Goal: Find contact information: Find contact information

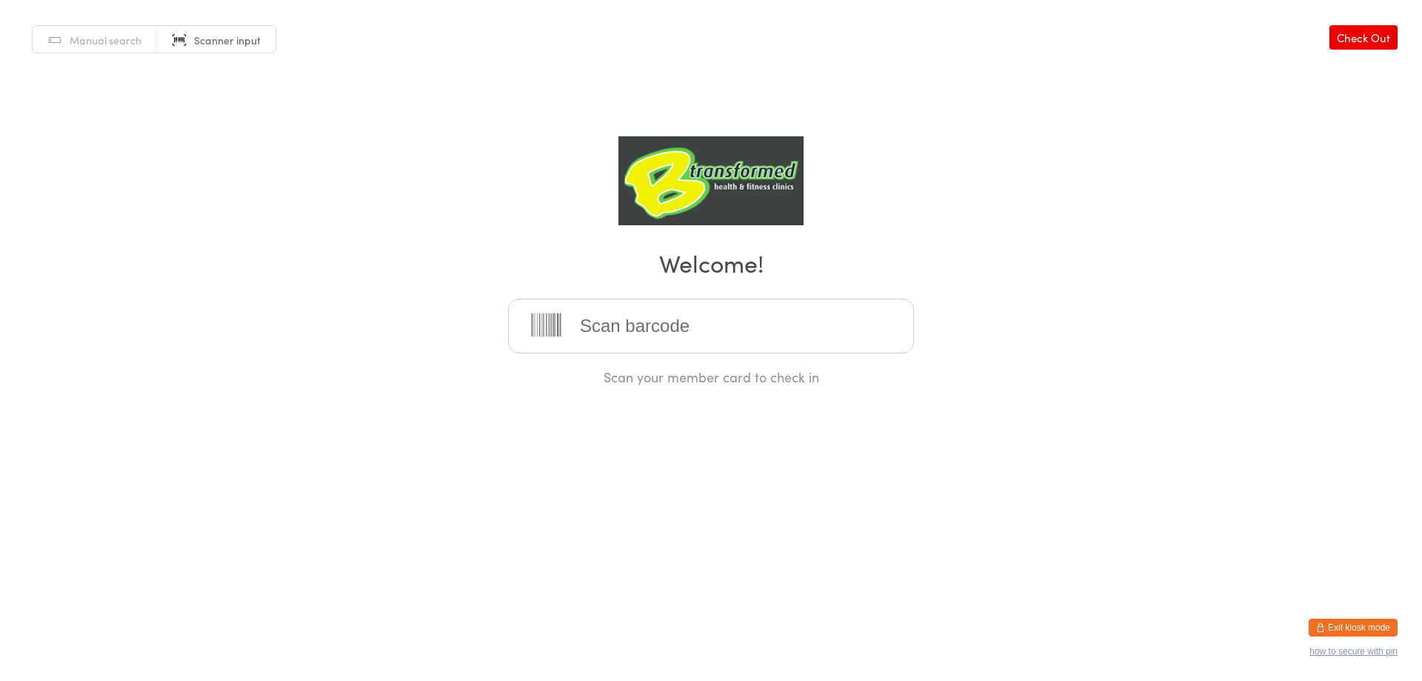
click at [1337, 624] on button "Exit kiosk mode" at bounding box center [1353, 628] width 89 height 18
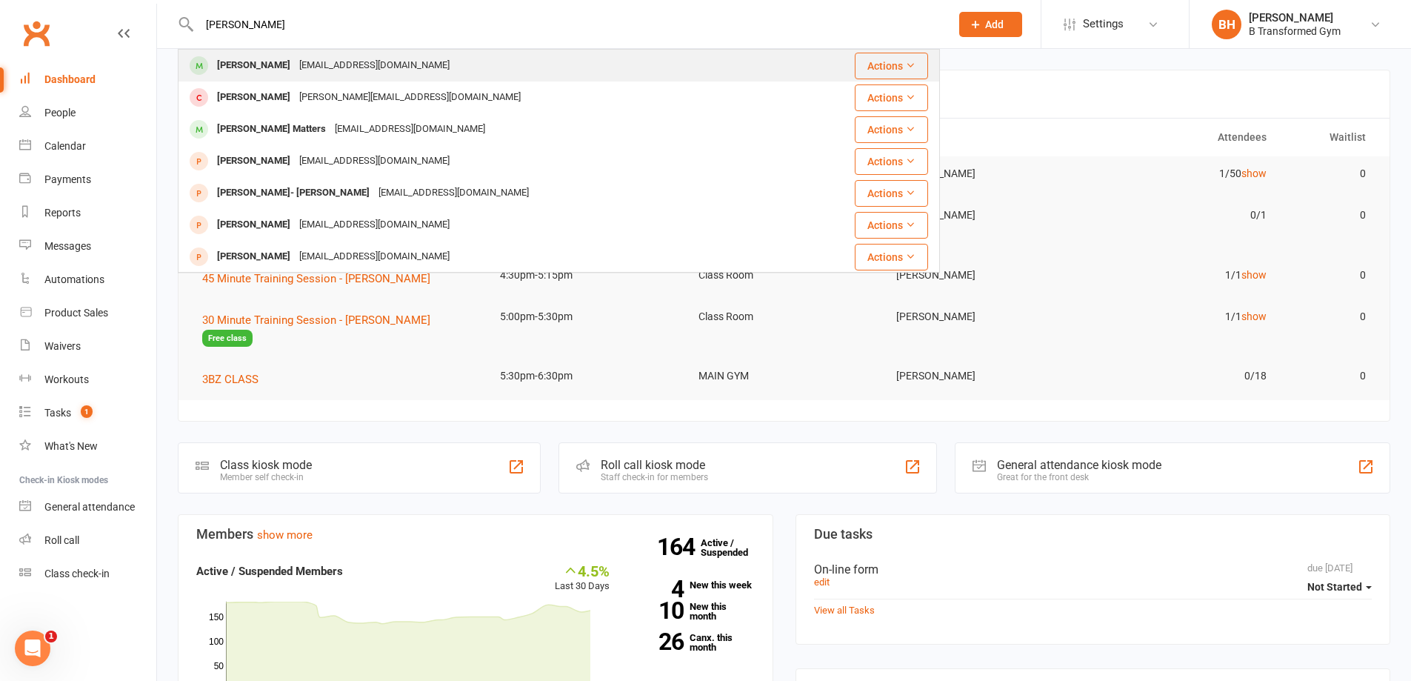
type input "[PERSON_NAME]"
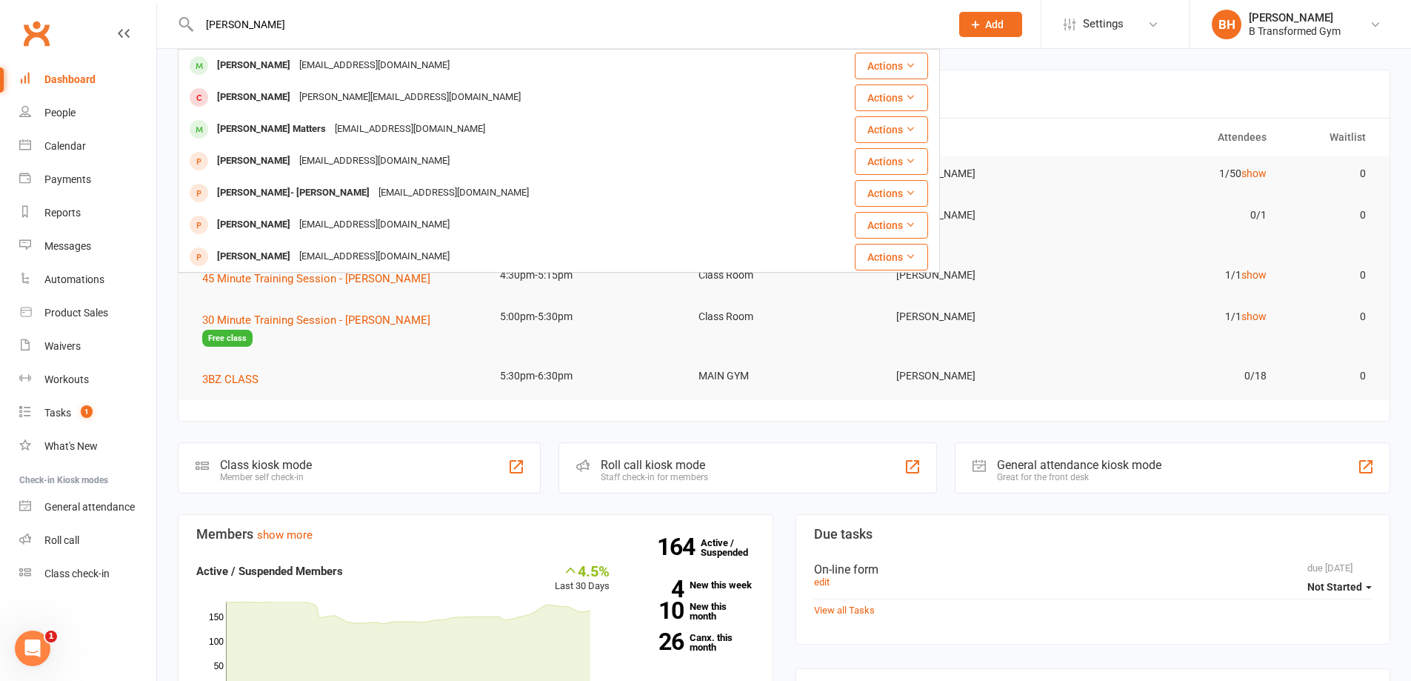
click at [518, 55] on div "[PERSON_NAME] [EMAIL_ADDRESS][DOMAIN_NAME]" at bounding box center [488, 65] width 619 height 30
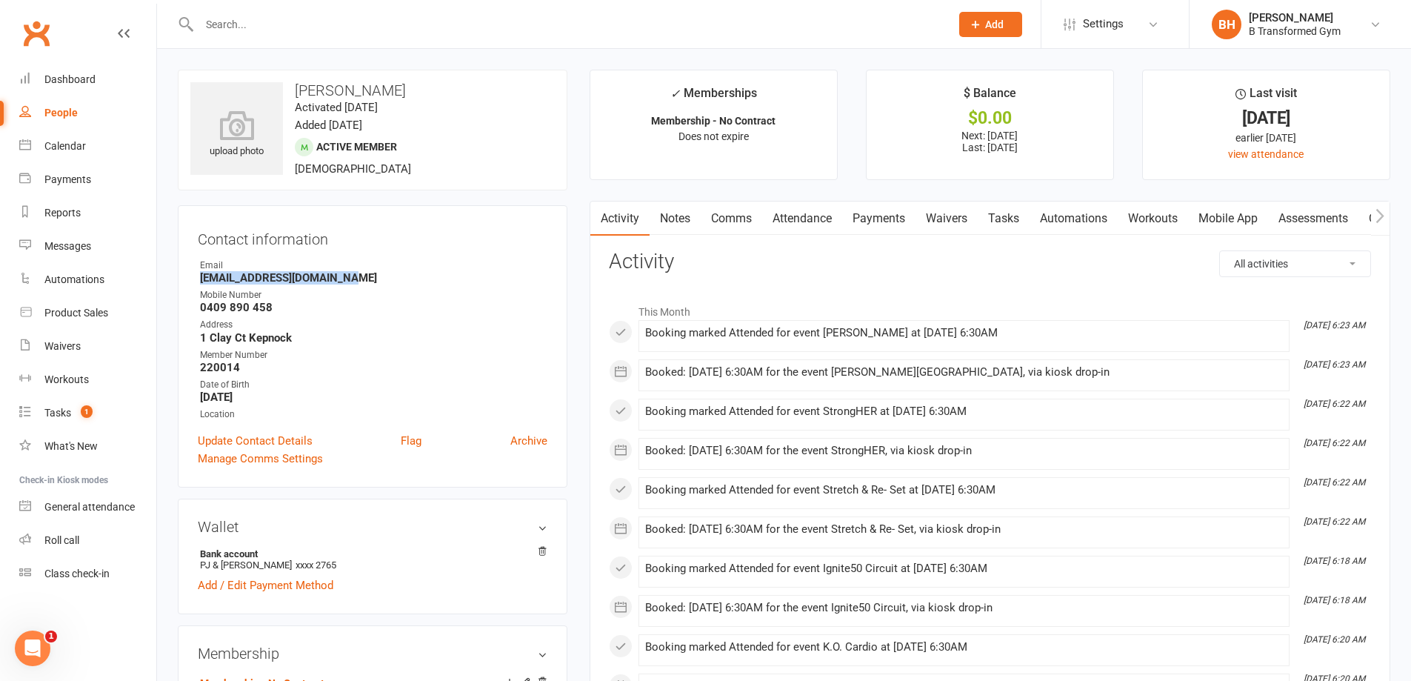
drag, startPoint x: 345, startPoint y: 277, endPoint x: 198, endPoint y: 282, distance: 147.5
click at [198, 282] on li "Email [EMAIL_ADDRESS][DOMAIN_NAME]" at bounding box center [373, 272] width 350 height 26
copy strong "[EMAIL_ADDRESS][DOMAIN_NAME]"
click at [450, 24] on input "text" at bounding box center [567, 24] width 745 height 21
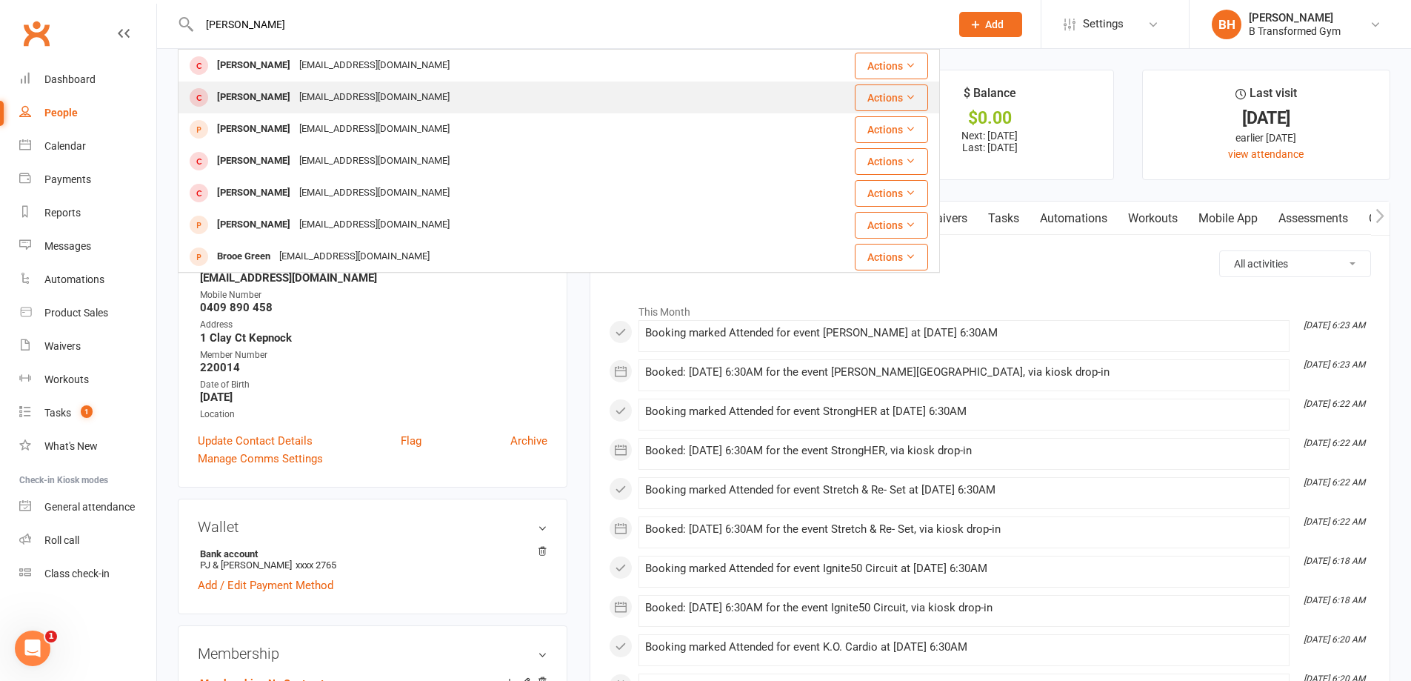
type input "[PERSON_NAME]"
click at [421, 99] on div "[PERSON_NAME] [EMAIL_ADDRESS][DOMAIN_NAME]" at bounding box center [484, 97] width 611 height 30
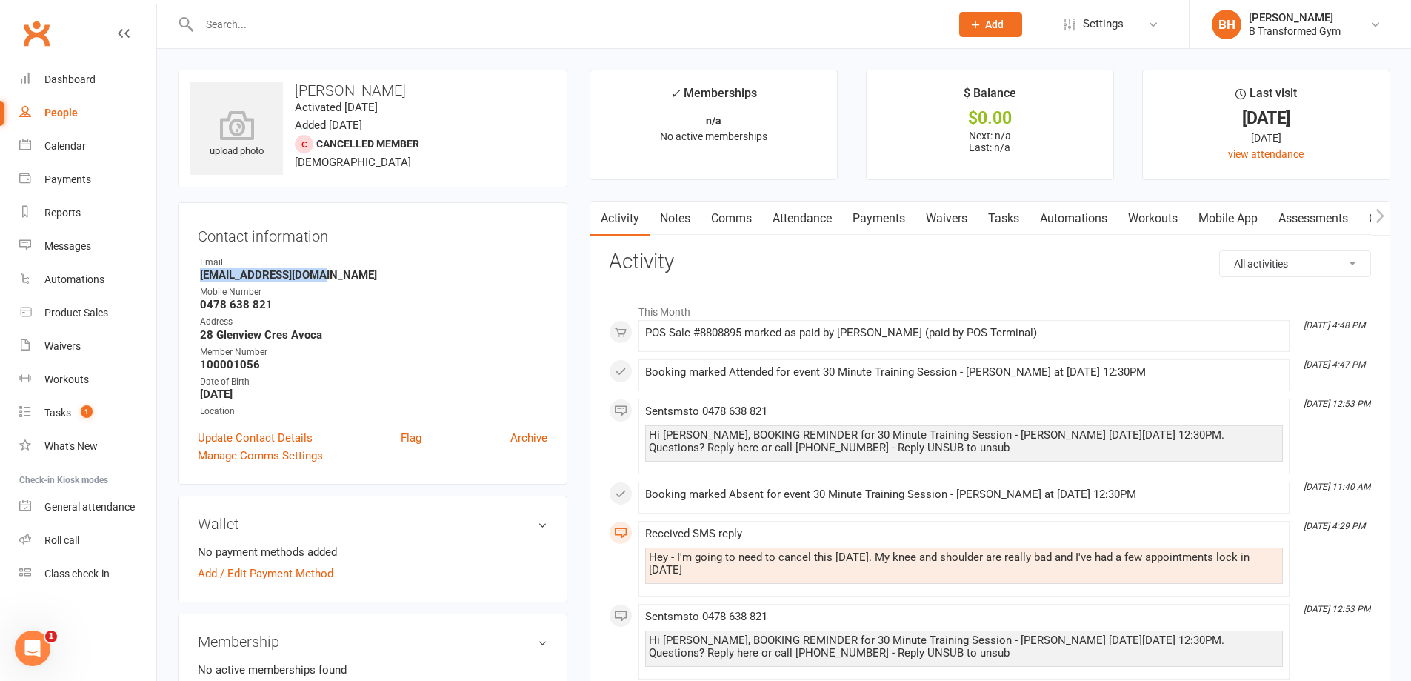
drag, startPoint x: 320, startPoint y: 273, endPoint x: 201, endPoint y: 275, distance: 118.5
click at [201, 274] on strong "[EMAIL_ADDRESS][DOMAIN_NAME]" at bounding box center [373, 274] width 347 height 13
copy strong "[EMAIL_ADDRESS][DOMAIN_NAME]"
click at [264, 24] on input "text" at bounding box center [567, 24] width 745 height 21
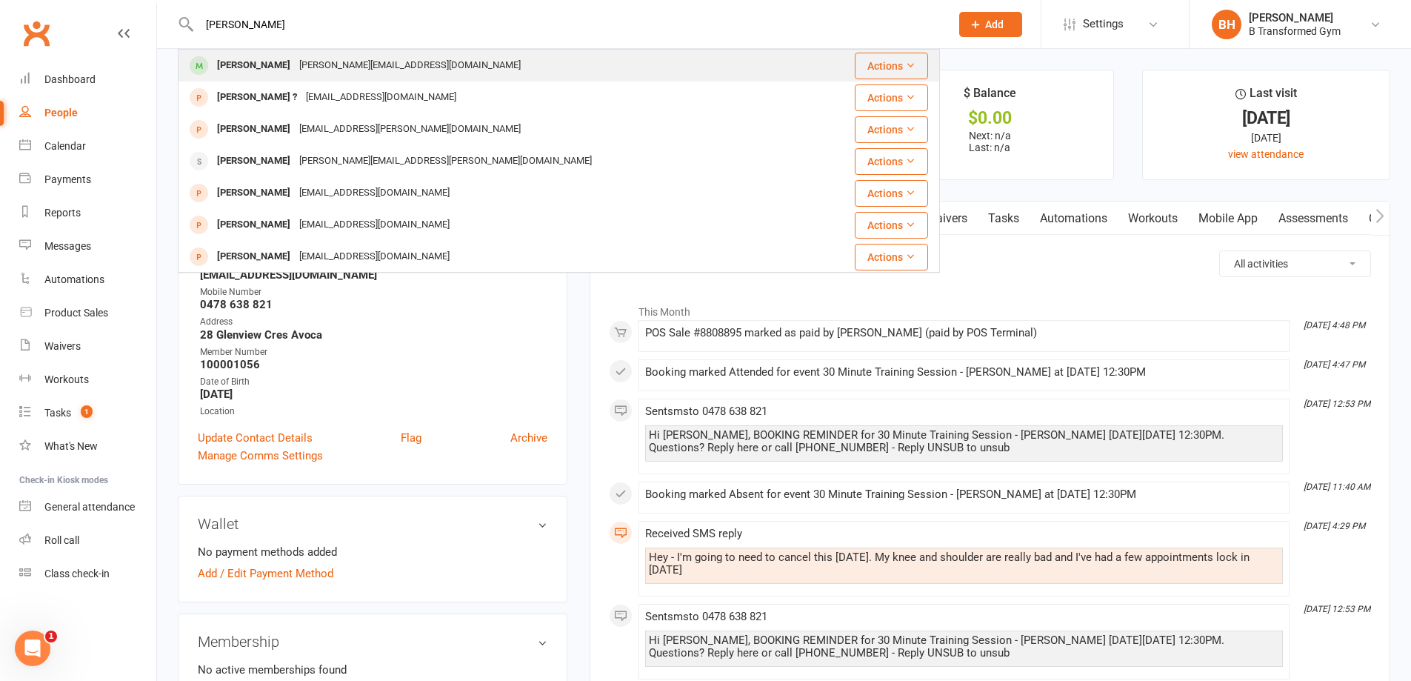
type input "[PERSON_NAME]"
click at [360, 66] on div "[PERSON_NAME][EMAIL_ADDRESS][DOMAIN_NAME]" at bounding box center [410, 65] width 230 height 21
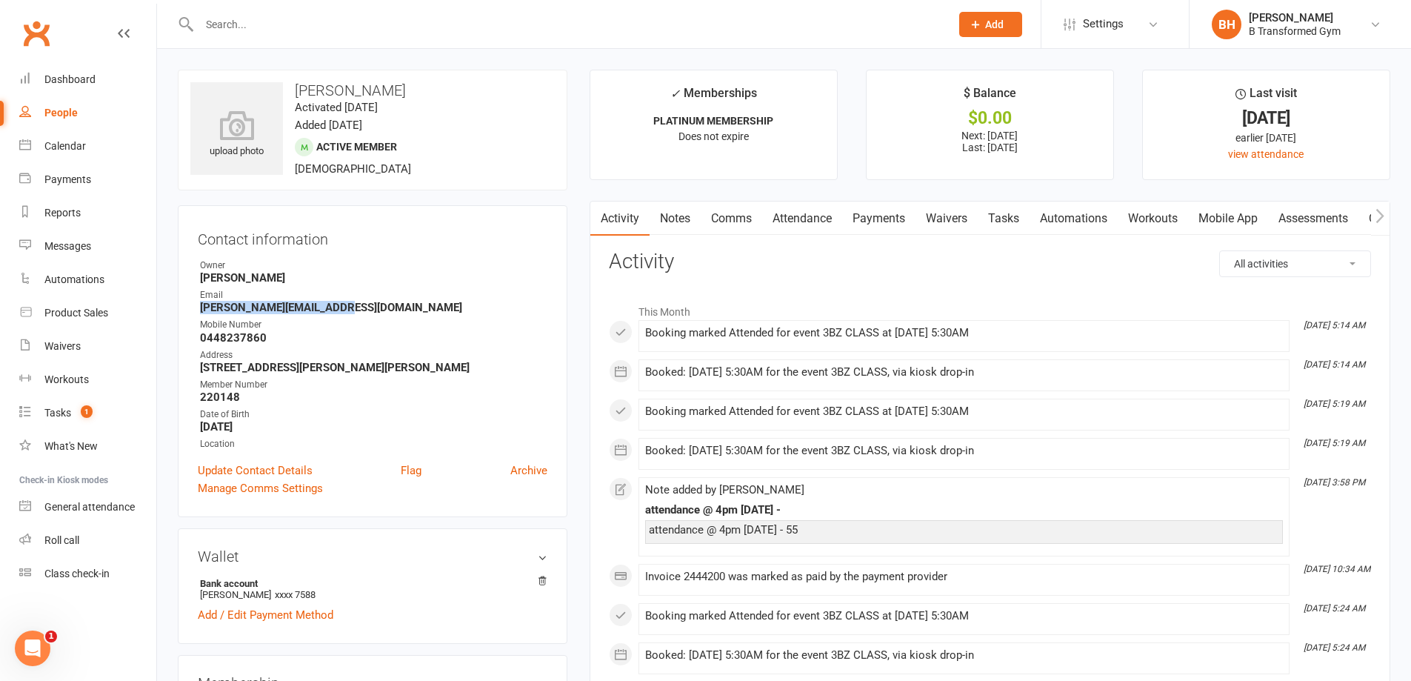
drag, startPoint x: 343, startPoint y: 307, endPoint x: 203, endPoint y: 308, distance: 140.0
click at [203, 308] on strong "[PERSON_NAME][EMAIL_ADDRESS][DOMAIN_NAME]" at bounding box center [373, 307] width 347 height 13
copy strong "[PERSON_NAME][EMAIL_ADDRESS][DOMAIN_NAME]"
click at [315, 20] on input "text" at bounding box center [567, 24] width 745 height 21
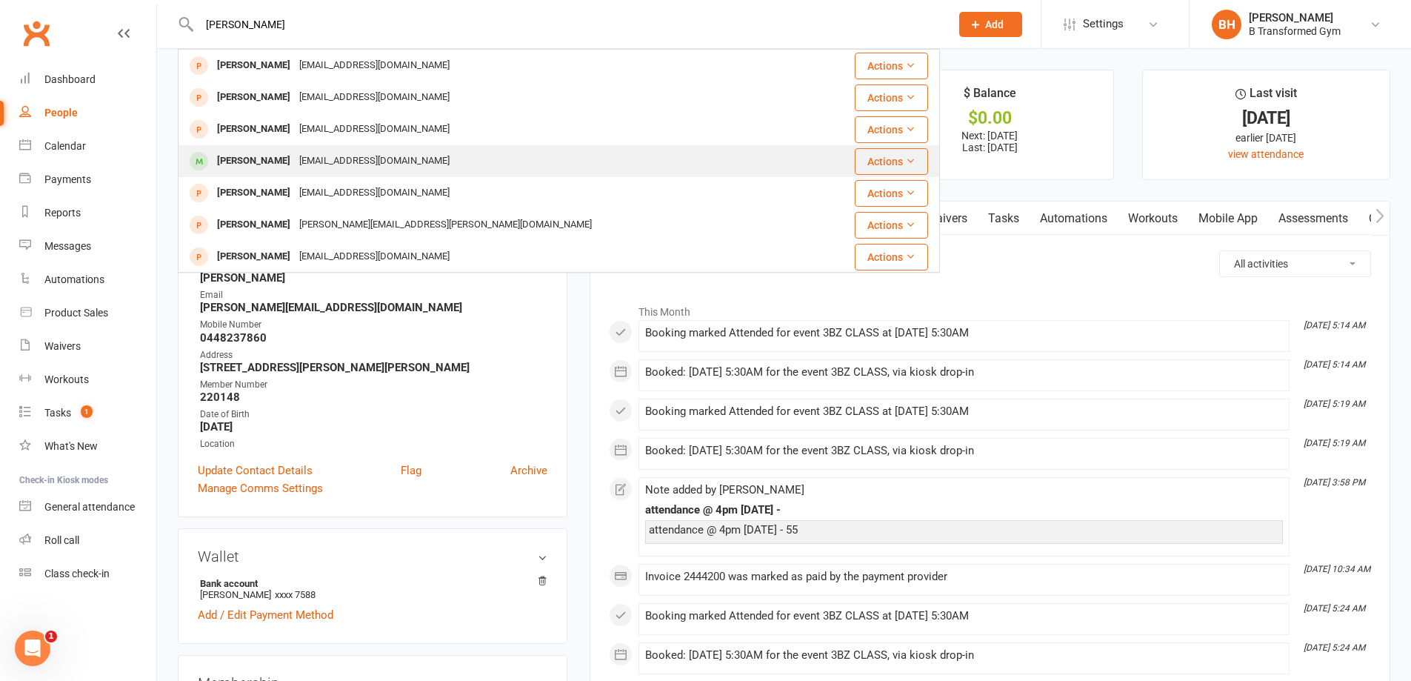
type input "[PERSON_NAME]"
click at [384, 170] on div "[EMAIL_ADDRESS][DOMAIN_NAME]" at bounding box center [374, 160] width 159 height 21
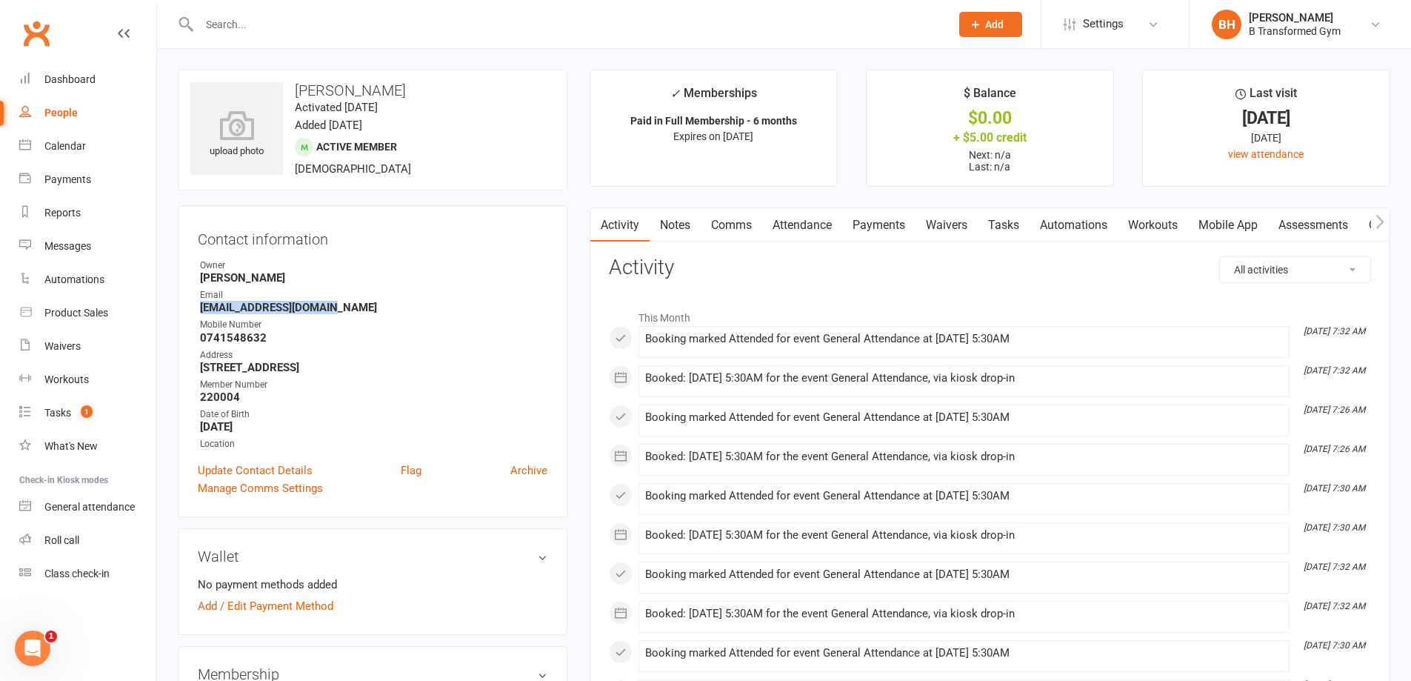
drag, startPoint x: 334, startPoint y: 310, endPoint x: 192, endPoint y: 305, distance: 142.3
click at [192, 305] on div "Contact information Owner [PERSON_NAME] Email [EMAIL_ADDRESS][DOMAIN_NAME] Mobi…" at bounding box center [373, 361] width 390 height 312
copy strong "[EMAIL_ADDRESS][DOMAIN_NAME]"
click at [278, 28] on input "text" at bounding box center [567, 24] width 745 height 21
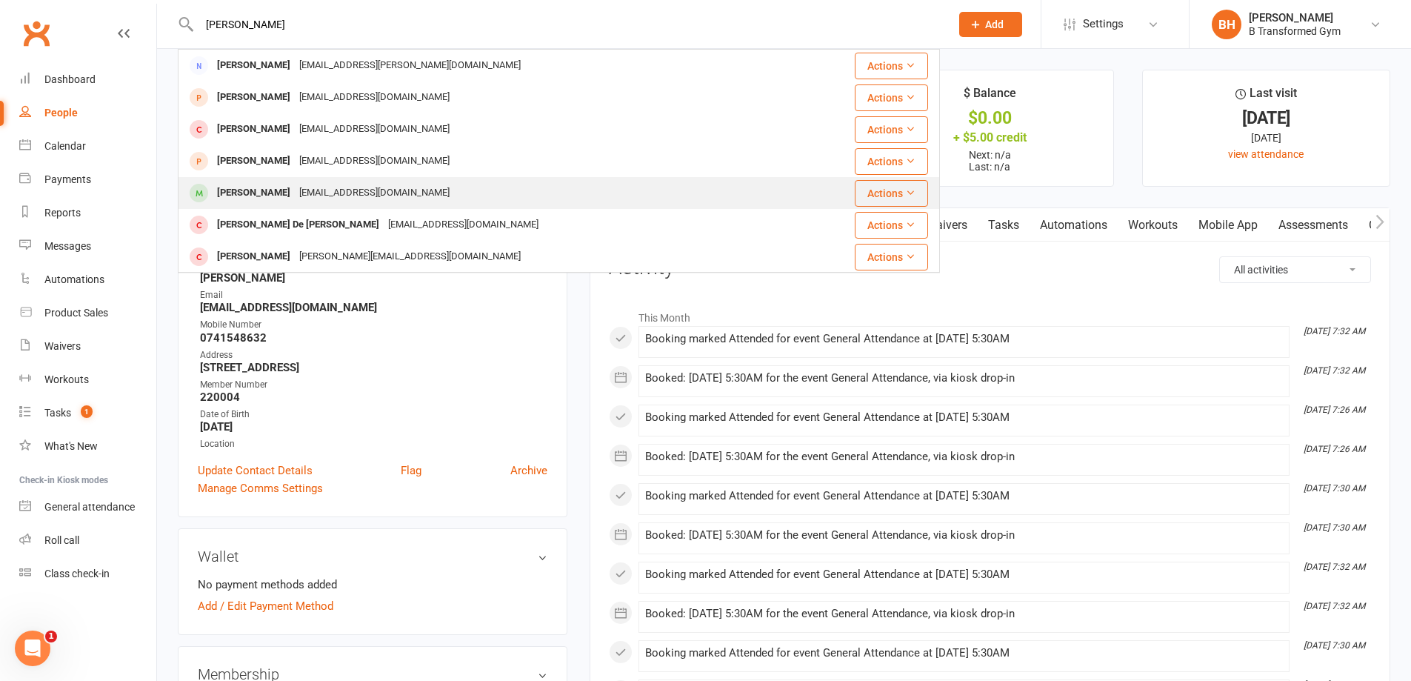
type input "[PERSON_NAME]"
click at [399, 193] on div "[EMAIL_ADDRESS][DOMAIN_NAME]" at bounding box center [374, 192] width 159 height 21
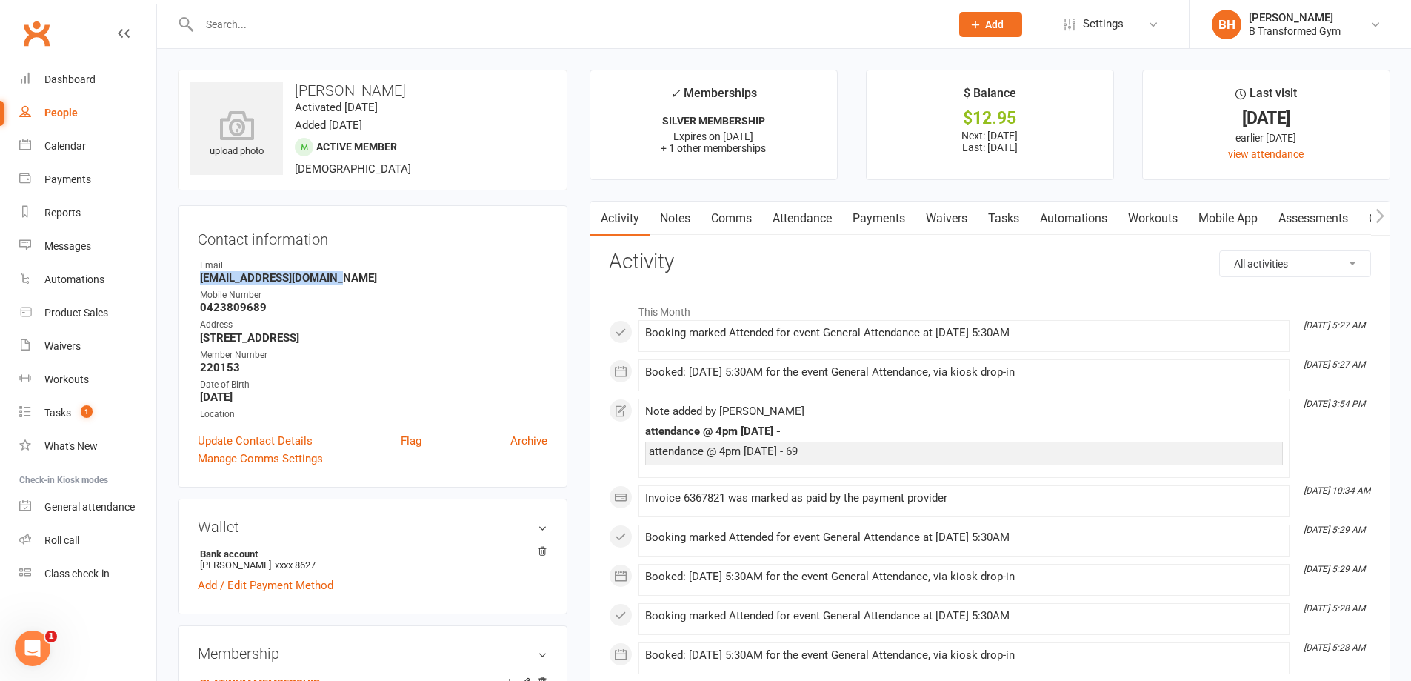
drag, startPoint x: 327, startPoint y: 279, endPoint x: 201, endPoint y: 273, distance: 126.1
click at [201, 273] on strong "[EMAIL_ADDRESS][DOMAIN_NAME]" at bounding box center [373, 277] width 347 height 13
copy strong "[EMAIL_ADDRESS][DOMAIN_NAME]"
click at [277, 29] on input "text" at bounding box center [567, 24] width 745 height 21
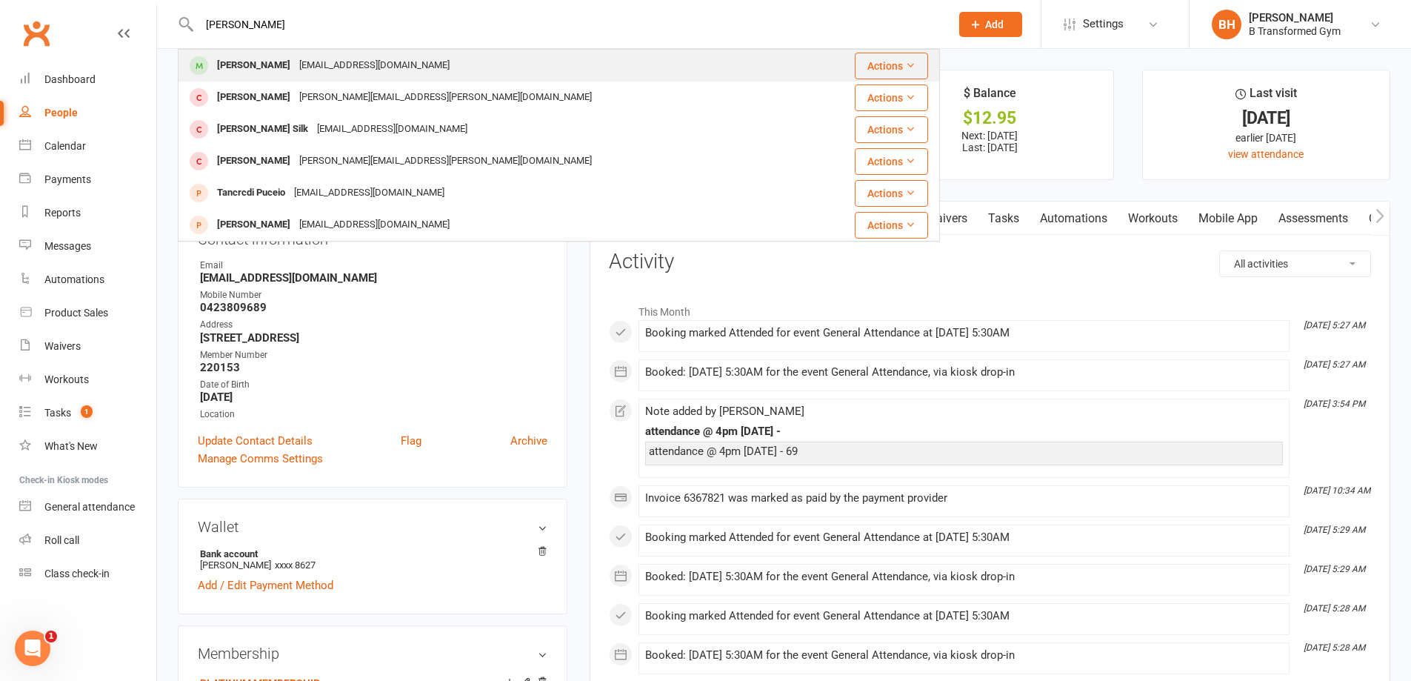
type input "[PERSON_NAME]"
click at [375, 62] on div "[EMAIL_ADDRESS][DOMAIN_NAME]" at bounding box center [374, 65] width 159 height 21
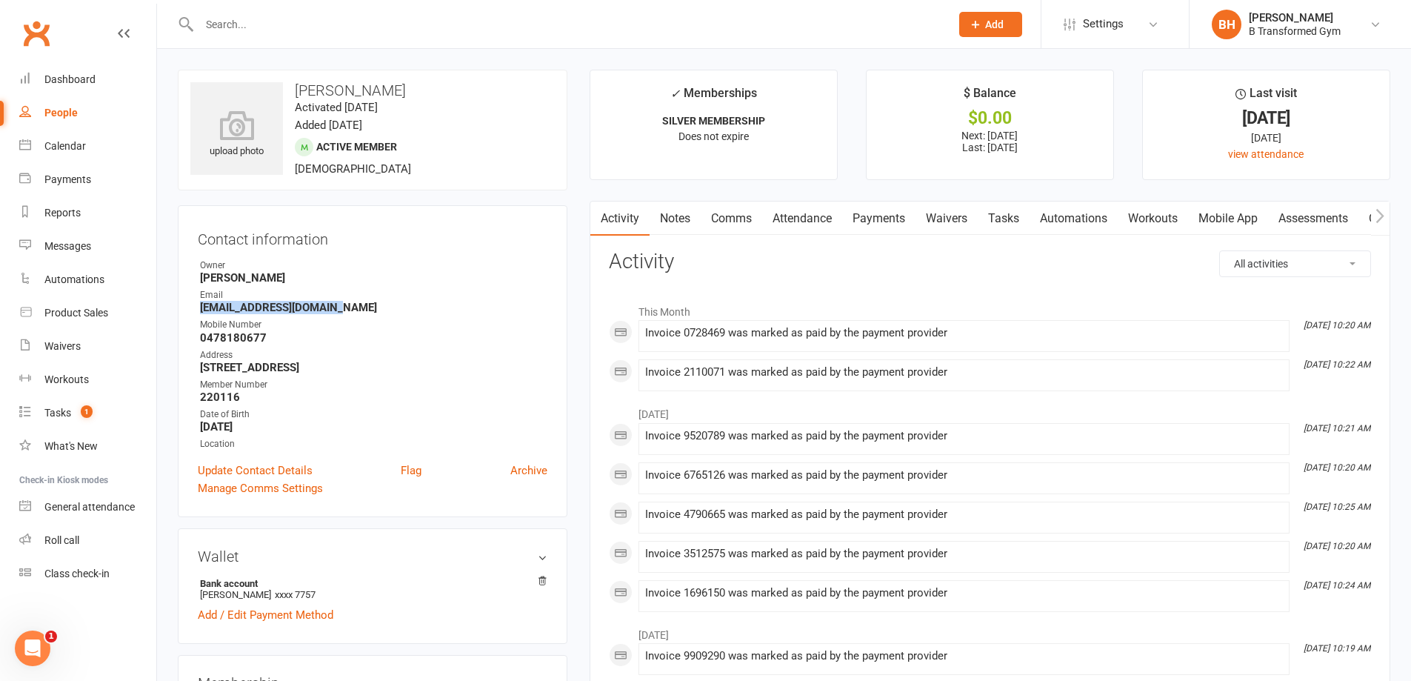
drag, startPoint x: 334, startPoint y: 310, endPoint x: 196, endPoint y: 313, distance: 137.8
click at [196, 313] on div "Contact information Owner [PERSON_NAME] Email [EMAIL_ADDRESS][DOMAIN_NAME] Mobi…" at bounding box center [373, 361] width 390 height 312
copy strong "[EMAIL_ADDRESS][DOMAIN_NAME]"
click at [338, 36] on div at bounding box center [559, 24] width 762 height 48
click at [335, 29] on input "text" at bounding box center [567, 24] width 745 height 21
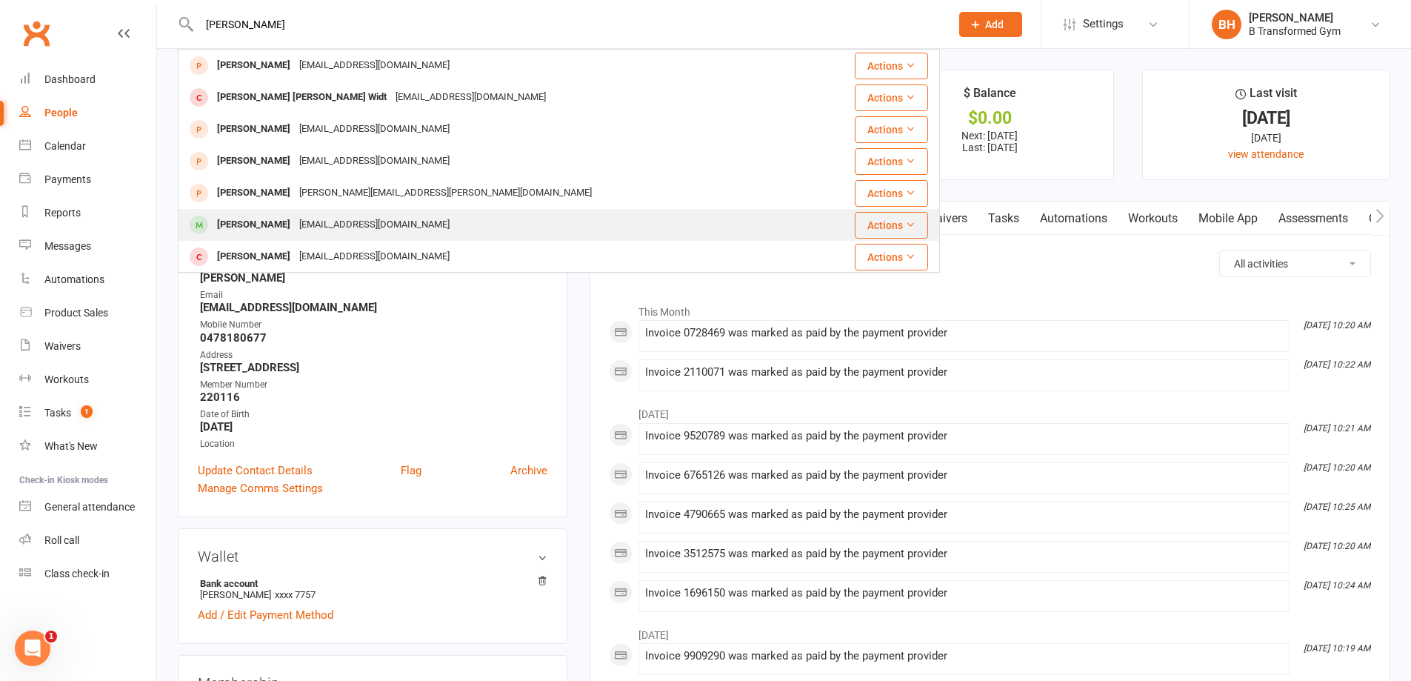
type input "[PERSON_NAME]"
click at [370, 227] on div "[EMAIL_ADDRESS][DOMAIN_NAME]" at bounding box center [374, 224] width 159 height 21
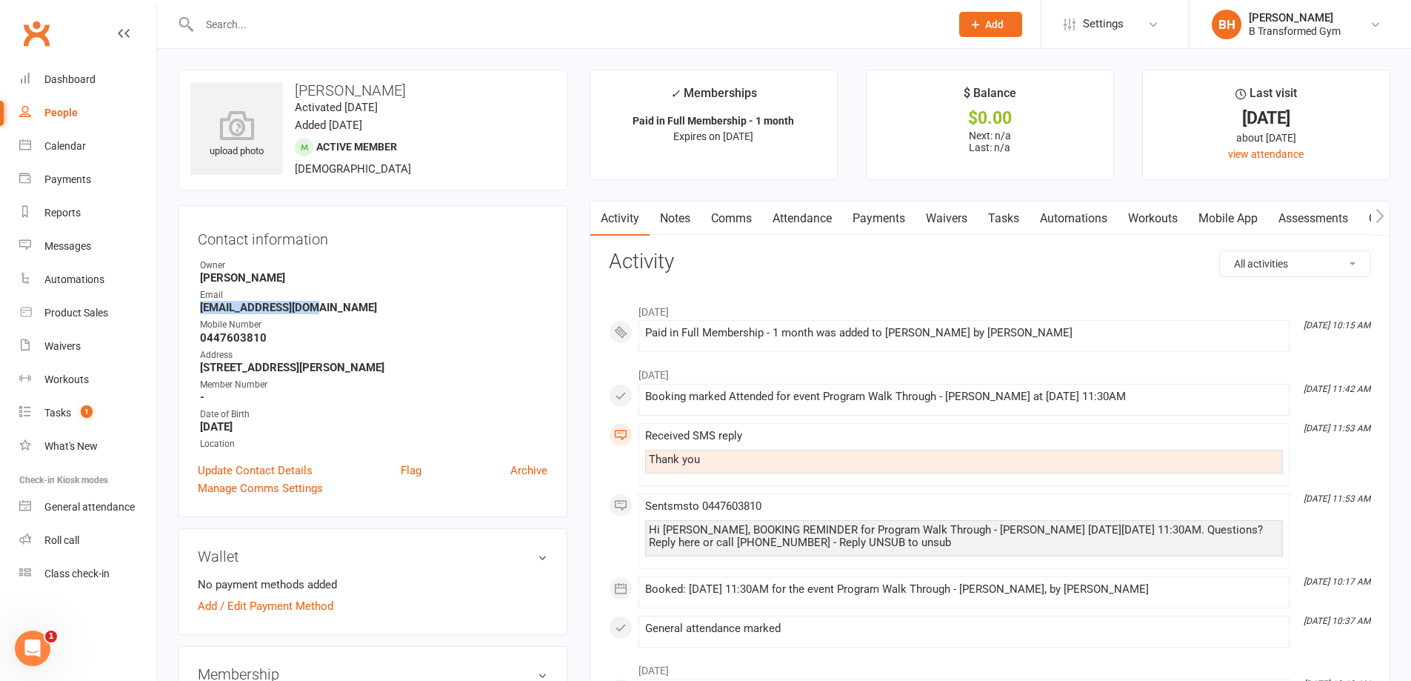
drag, startPoint x: 317, startPoint y: 310, endPoint x: 177, endPoint y: 310, distance: 140.0
copy strong "[EMAIL_ADDRESS][DOMAIN_NAME]"
click at [346, 30] on input "text" at bounding box center [567, 24] width 745 height 21
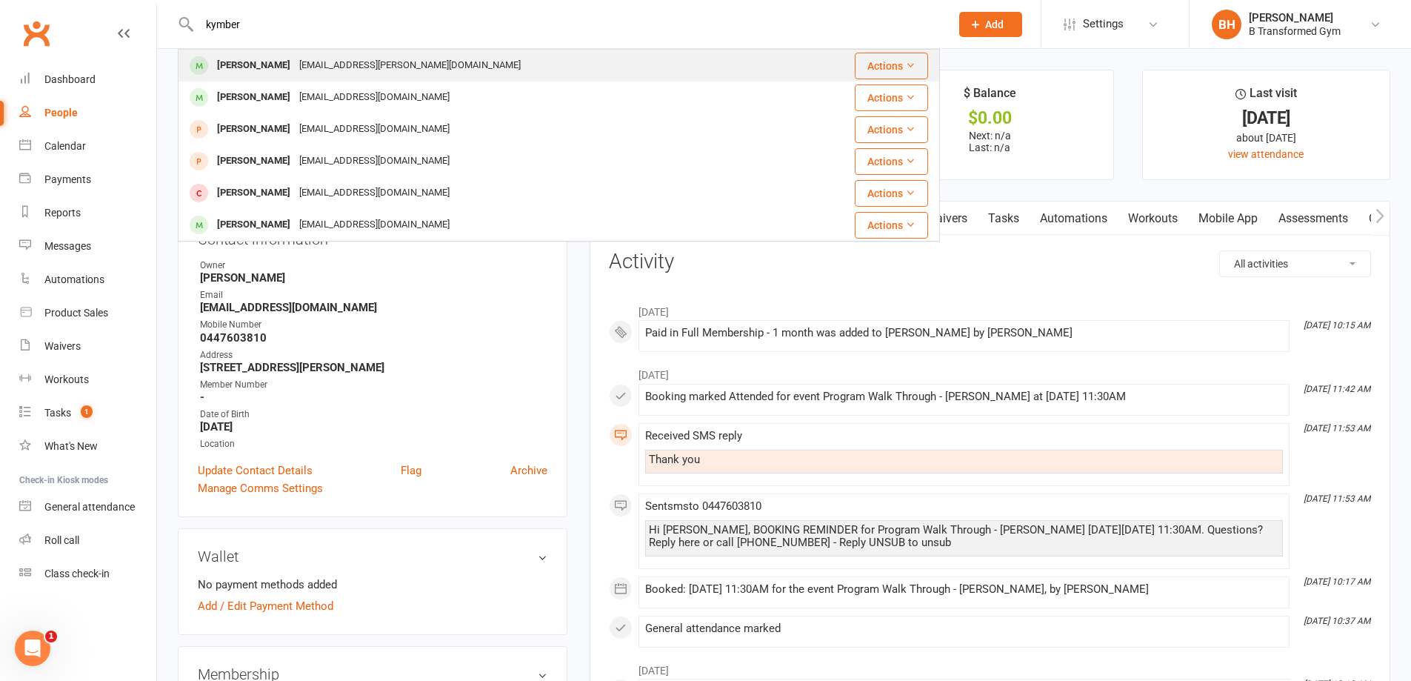
type input "kymber"
click at [407, 64] on div "[EMAIL_ADDRESS][PERSON_NAME][DOMAIN_NAME]" at bounding box center [410, 65] width 230 height 21
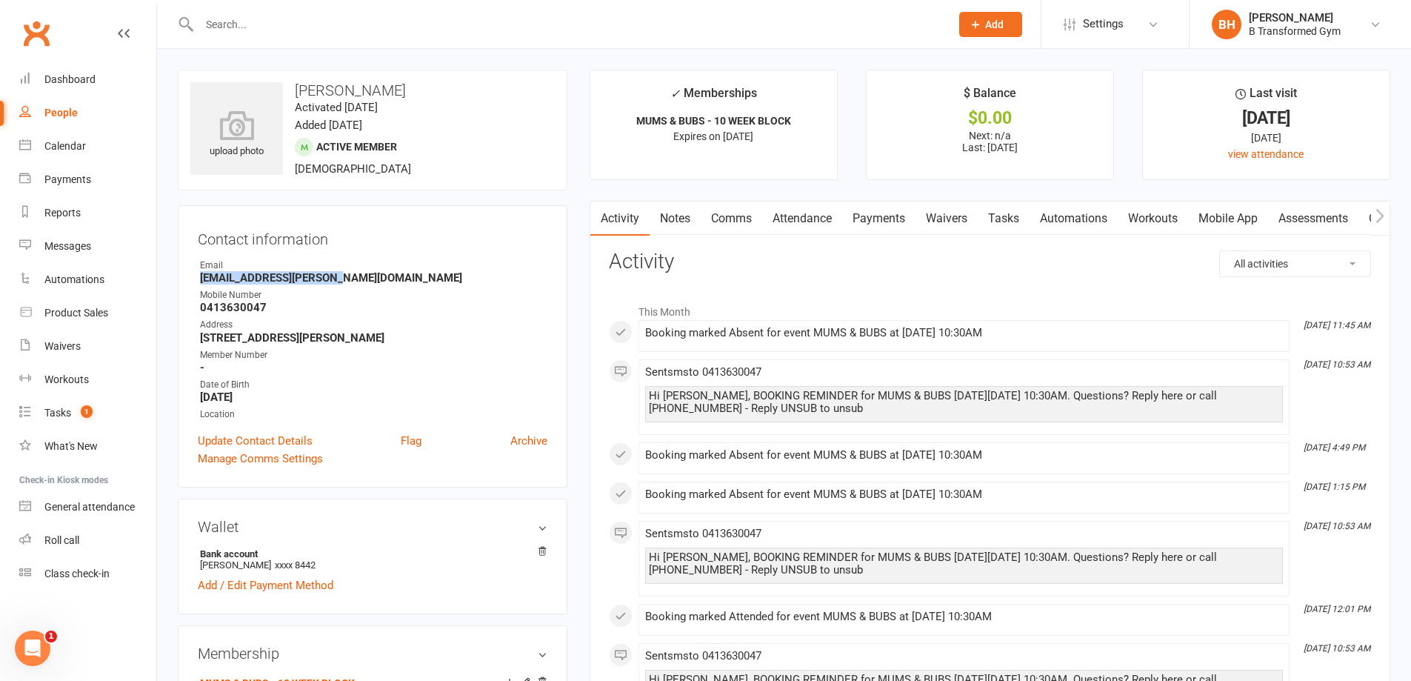
drag, startPoint x: 341, startPoint y: 282, endPoint x: 187, endPoint y: 279, distance: 154.8
click at [187, 279] on div "Contact information Owner Email [EMAIL_ADDRESS][PERSON_NAME][DOMAIN_NAME] Mobil…" at bounding box center [373, 346] width 390 height 282
copy strong "[EMAIL_ADDRESS][PERSON_NAME][DOMAIN_NAME]"
click at [307, 23] on input "text" at bounding box center [567, 24] width 745 height 21
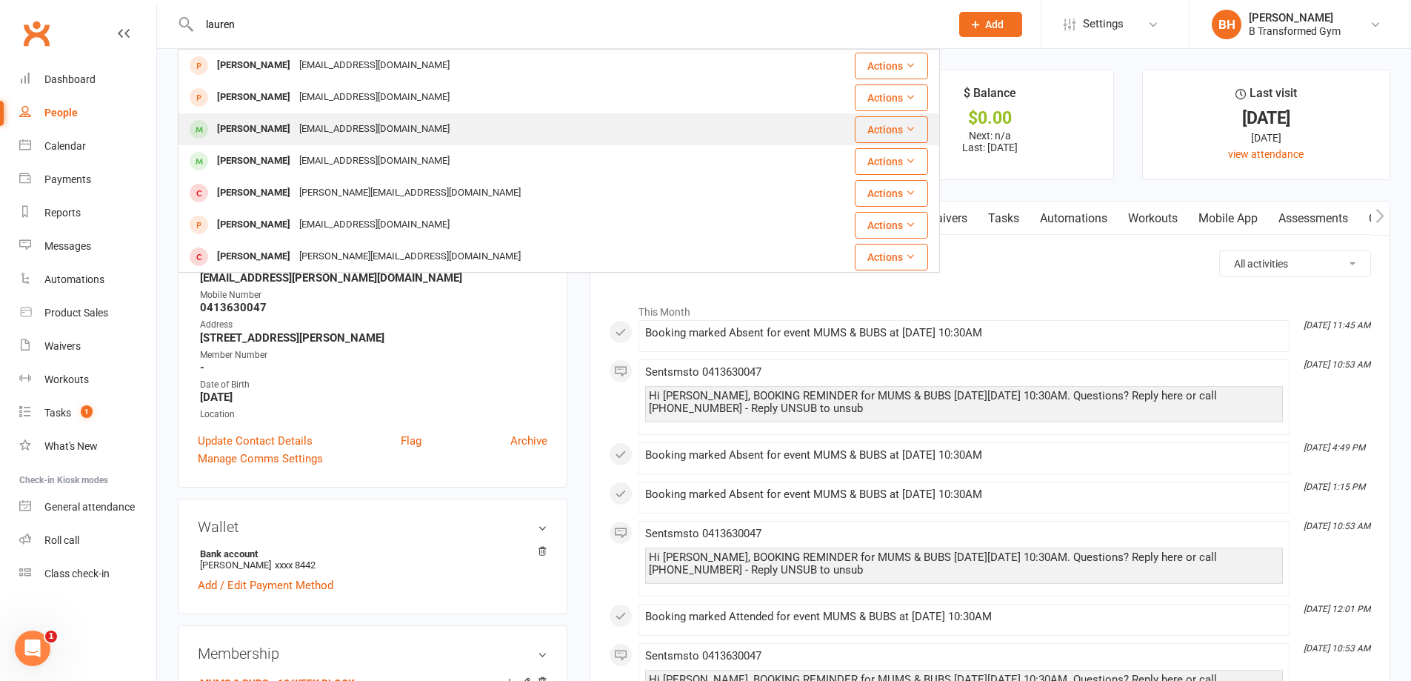
type input "lauren"
click at [346, 136] on div "[EMAIL_ADDRESS][DOMAIN_NAME]" at bounding box center [374, 129] width 159 height 21
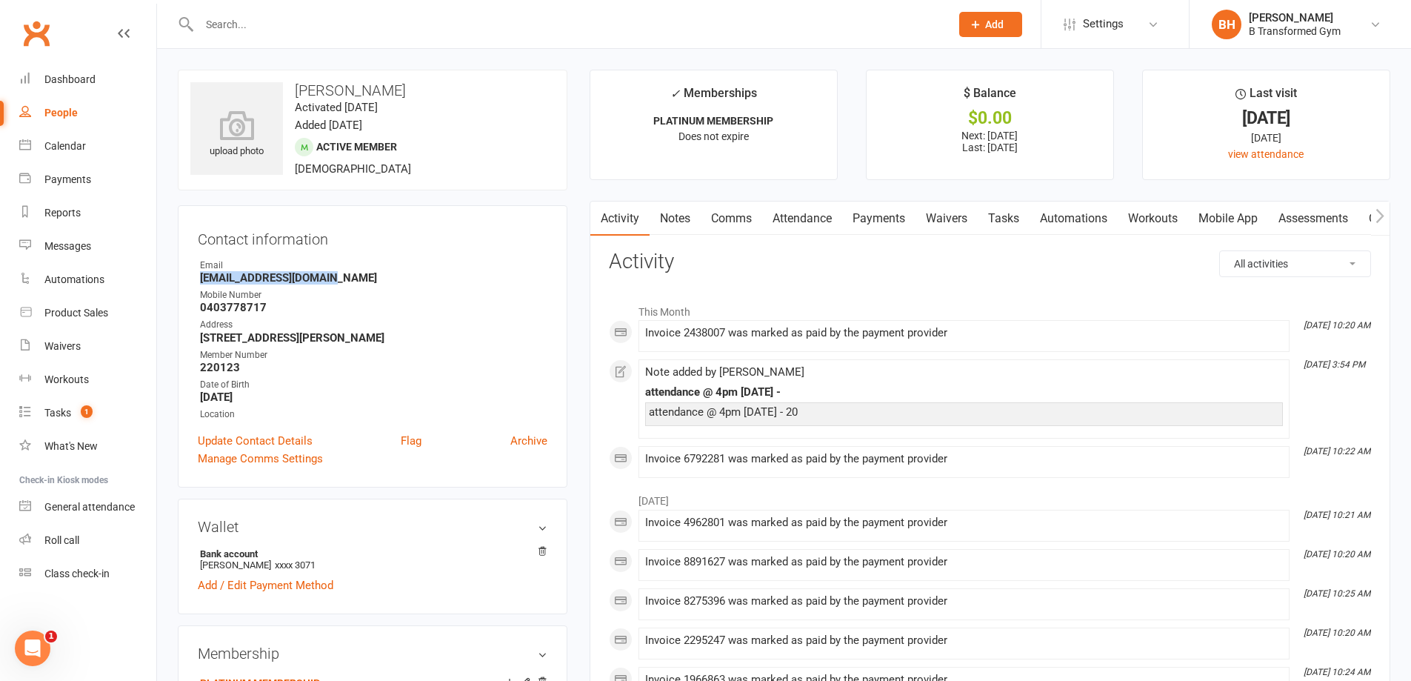
drag, startPoint x: 327, startPoint y: 280, endPoint x: 199, endPoint y: 284, distance: 128.2
click at [199, 284] on li "Email [EMAIL_ADDRESS][DOMAIN_NAME]" at bounding box center [373, 272] width 350 height 26
copy strong "[EMAIL_ADDRESS][DOMAIN_NAME]"
click at [259, 24] on input "text" at bounding box center [567, 24] width 745 height 21
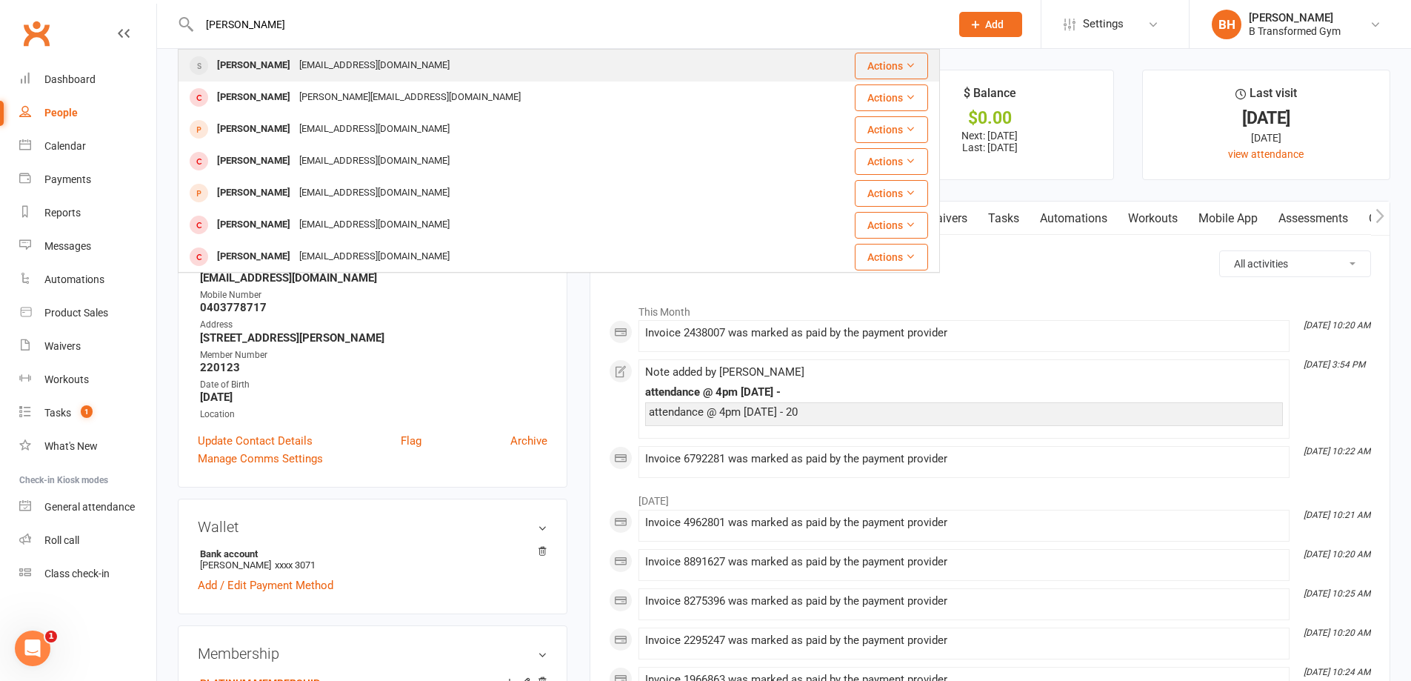
type input "[PERSON_NAME]"
click at [373, 56] on div "[PERSON_NAME] [EMAIL_ADDRESS][DOMAIN_NAME]" at bounding box center [495, 65] width 632 height 30
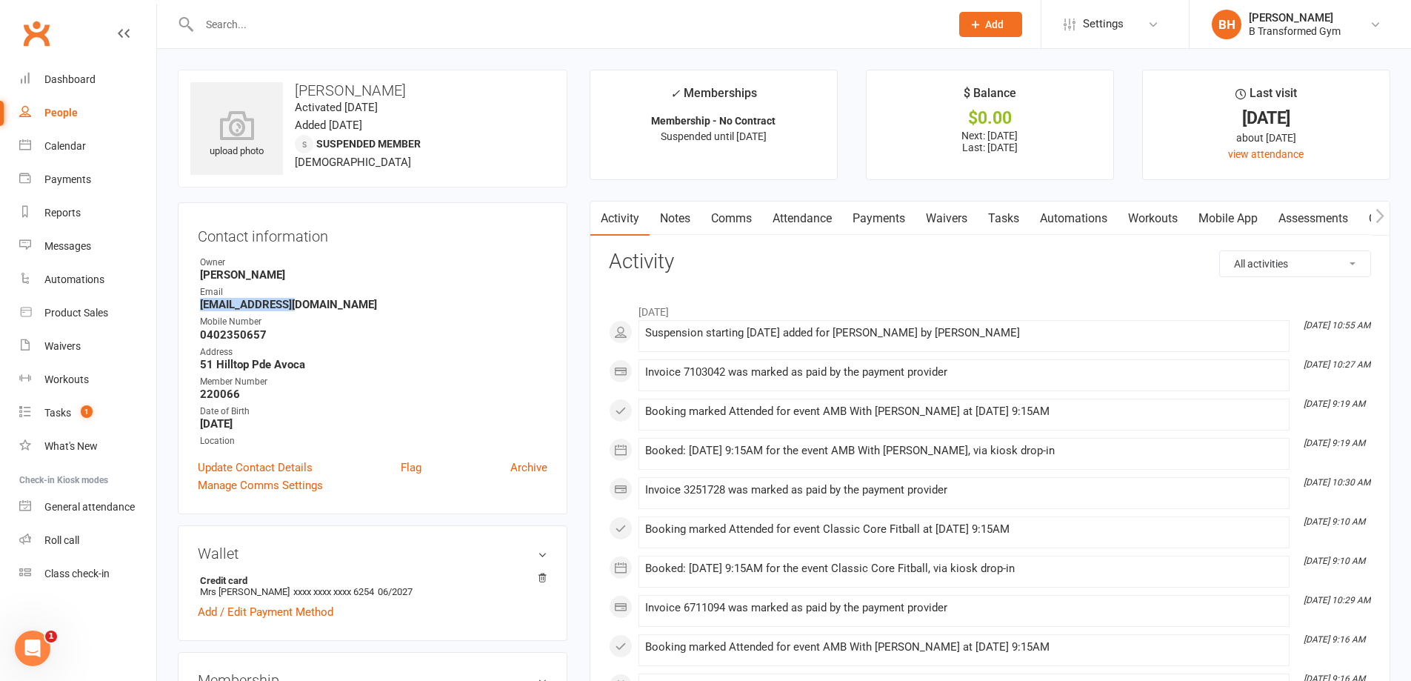
drag, startPoint x: 295, startPoint y: 304, endPoint x: 187, endPoint y: 306, distance: 107.4
click at [187, 306] on div "Contact information Owner [PERSON_NAME] Email [EMAIL_ADDRESS][DOMAIN_NAME] Mobi…" at bounding box center [373, 358] width 390 height 312
copy strong "[EMAIL_ADDRESS][DOMAIN_NAME]"
click at [235, 30] on input "text" at bounding box center [567, 24] width 745 height 21
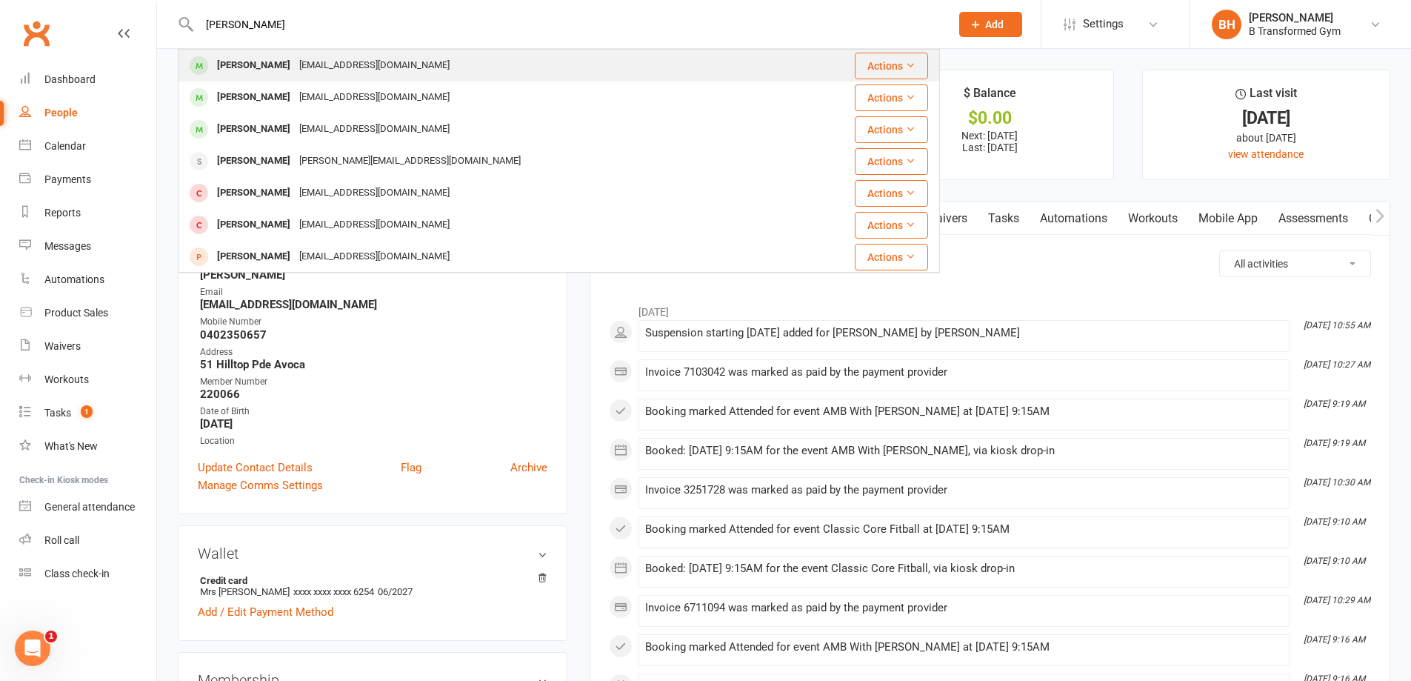
type input "[PERSON_NAME]"
click at [295, 62] on div "[EMAIL_ADDRESS][DOMAIN_NAME]" at bounding box center [374, 65] width 159 height 21
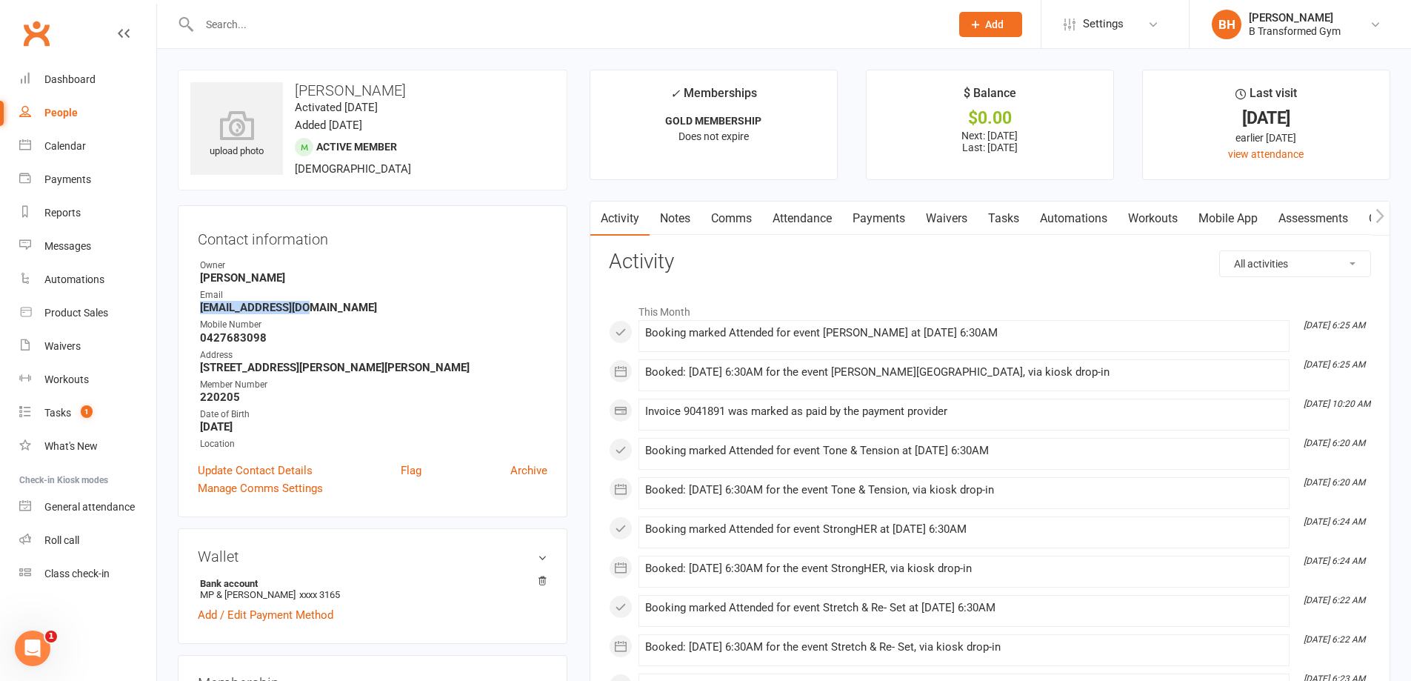
drag, startPoint x: 316, startPoint y: 308, endPoint x: 190, endPoint y: 302, distance: 126.1
click at [190, 305] on div "Contact information Owner [PERSON_NAME] Email [EMAIL_ADDRESS][DOMAIN_NAME] Mobi…" at bounding box center [373, 361] width 390 height 312
click at [414, 16] on input "text" at bounding box center [567, 24] width 745 height 21
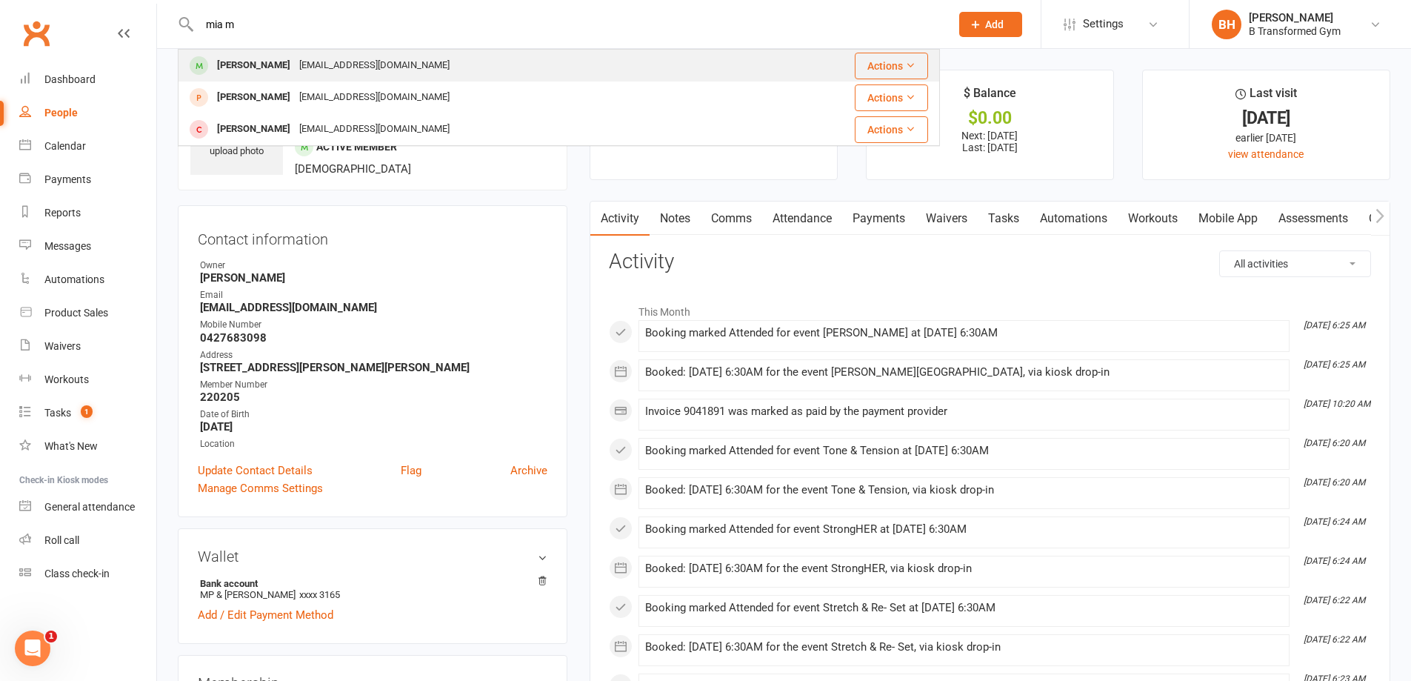
type input "mia m"
click at [406, 61] on div "[PERSON_NAME] [EMAIL_ADDRESS][DOMAIN_NAME]" at bounding box center [470, 65] width 583 height 30
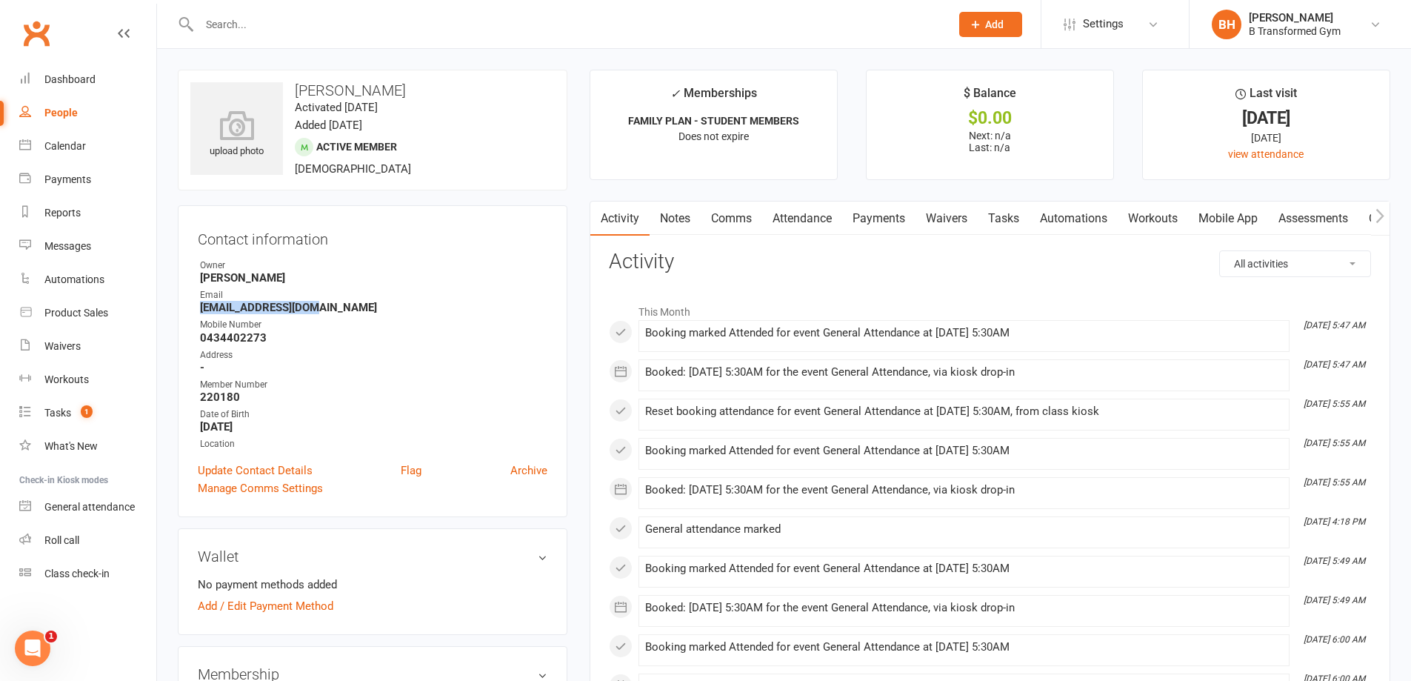
drag, startPoint x: 321, startPoint y: 309, endPoint x: 180, endPoint y: 304, distance: 141.6
click at [180, 304] on div "Contact information Owner [PERSON_NAME] Email [EMAIL_ADDRESS][DOMAIN_NAME] Mobi…" at bounding box center [373, 361] width 390 height 312
drag, startPoint x: 247, startPoint y: 30, endPoint x: 256, endPoint y: 27, distance: 9.9
click at [247, 30] on input "text" at bounding box center [567, 24] width 745 height 21
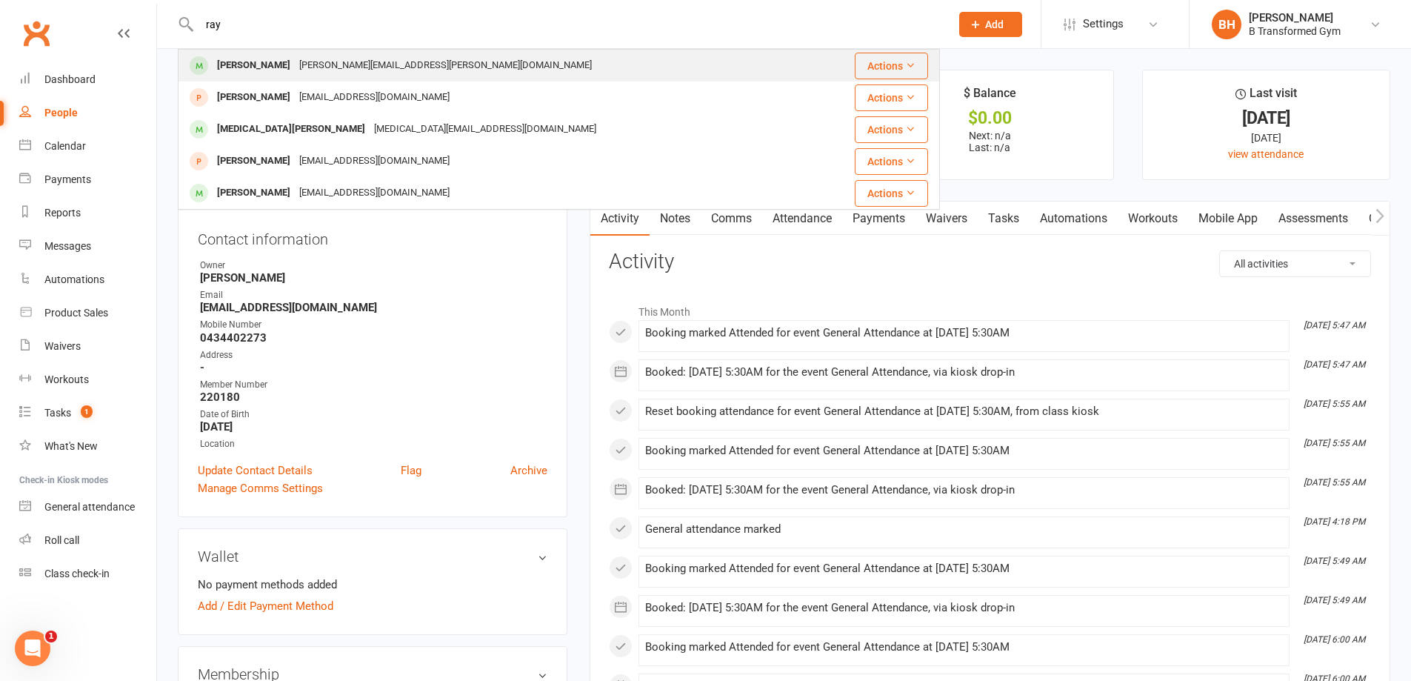
type input "ray"
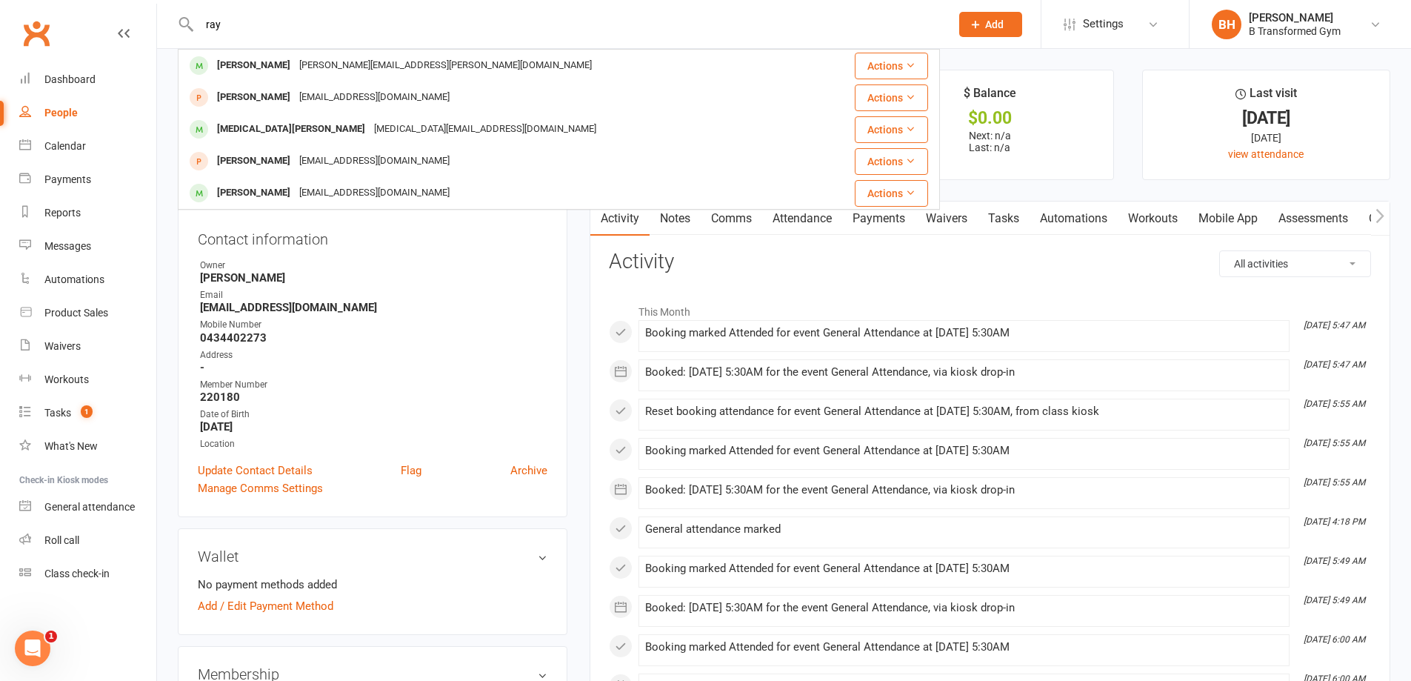
click at [342, 66] on div "[PERSON_NAME][EMAIL_ADDRESS][PERSON_NAME][DOMAIN_NAME]" at bounding box center [445, 65] width 301 height 21
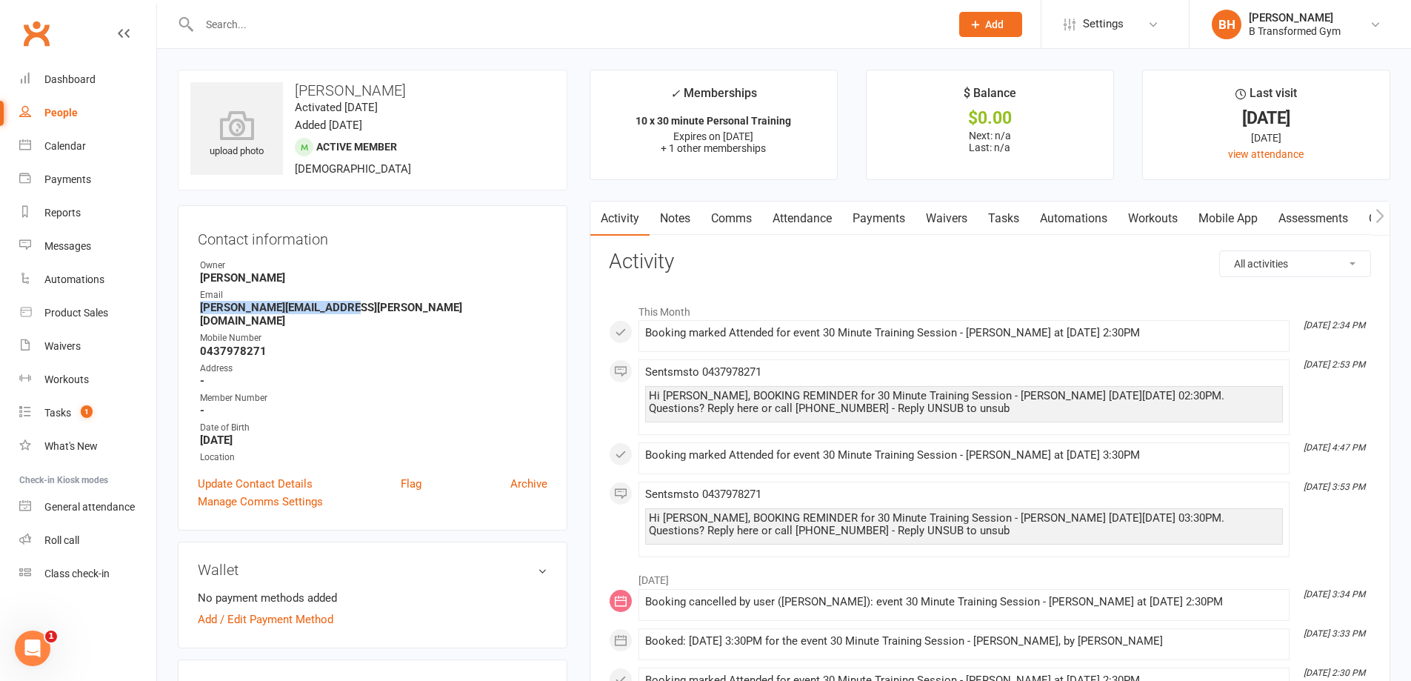
drag, startPoint x: 347, startPoint y: 307, endPoint x: 200, endPoint y: 308, distance: 147.4
click at [200, 308] on strong "[PERSON_NAME][EMAIL_ADDRESS][PERSON_NAME][DOMAIN_NAME]" at bounding box center [373, 314] width 347 height 27
click at [385, 27] on input "text" at bounding box center [567, 24] width 745 height 21
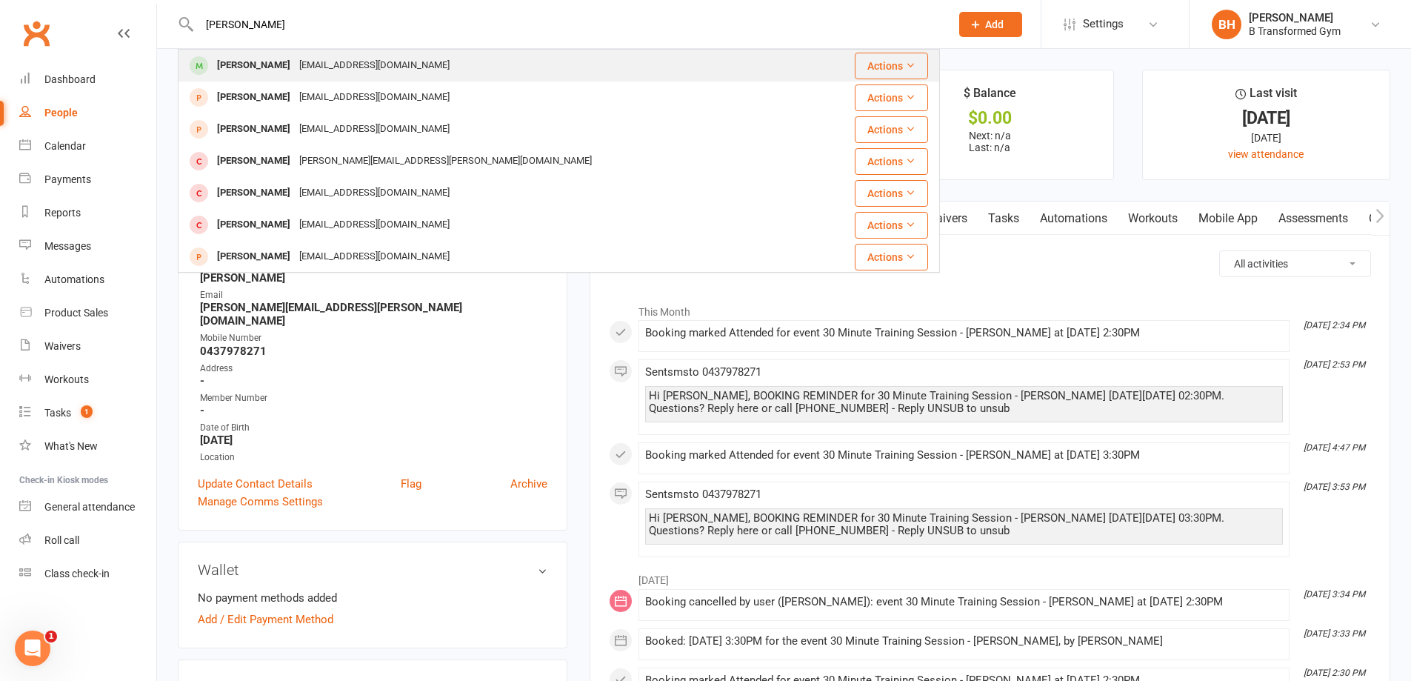
type input "[PERSON_NAME]"
drag, startPoint x: 334, startPoint y: 67, endPoint x: 533, endPoint y: 100, distance: 202.0
click at [335, 67] on div "[EMAIL_ADDRESS][DOMAIN_NAME]" at bounding box center [374, 65] width 159 height 21
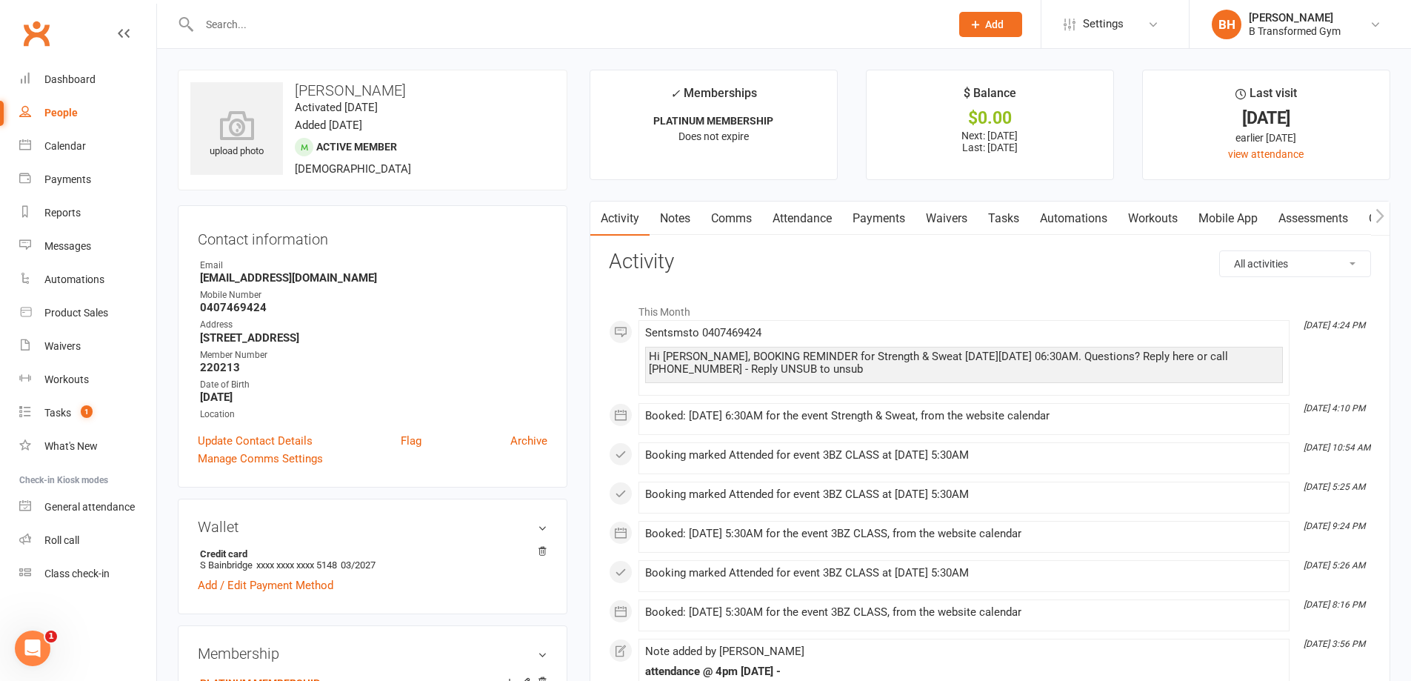
drag, startPoint x: 336, startPoint y: 280, endPoint x: 196, endPoint y: 281, distance: 139.3
click at [196, 281] on div "Contact information Owner Email [EMAIL_ADDRESS][DOMAIN_NAME] Mobile Number [PHO…" at bounding box center [373, 346] width 390 height 282
click at [247, 30] on input "text" at bounding box center [567, 24] width 745 height 21
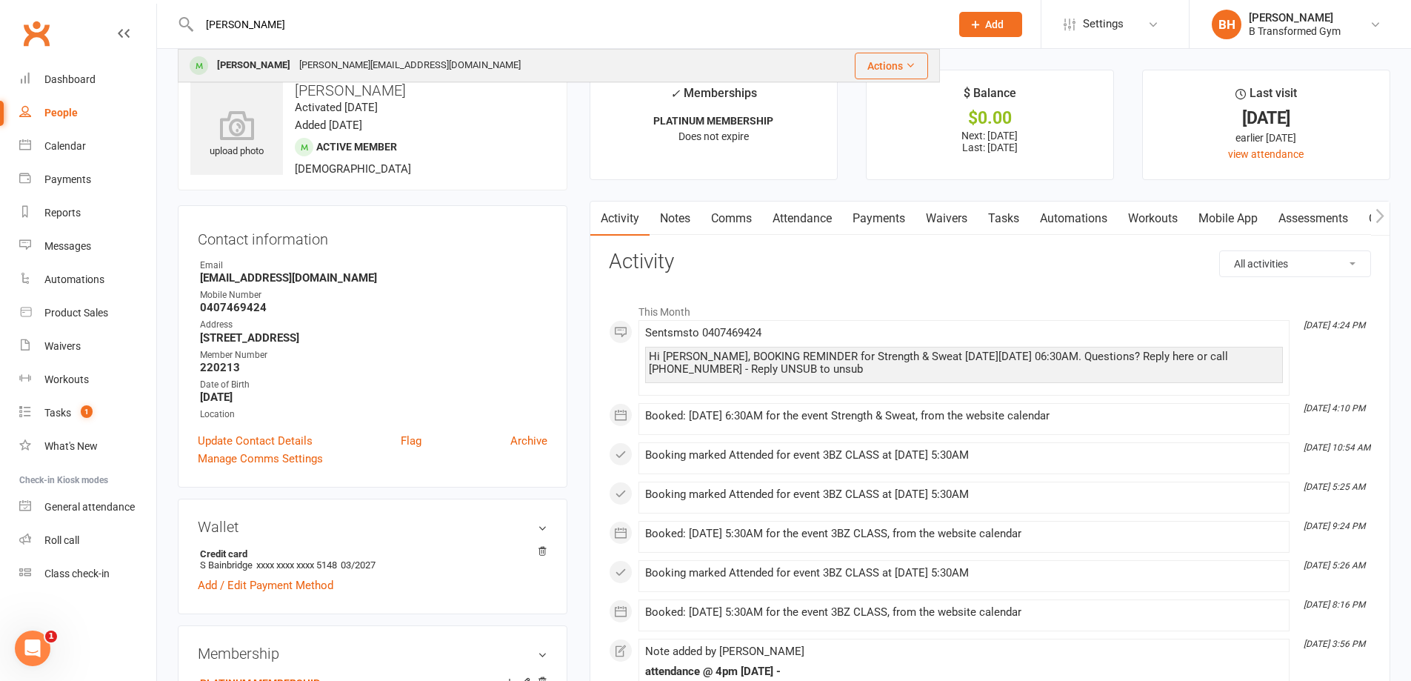
type input "[PERSON_NAME]"
click at [296, 59] on div "[PERSON_NAME][EMAIL_ADDRESS][DOMAIN_NAME]" at bounding box center [410, 65] width 230 height 21
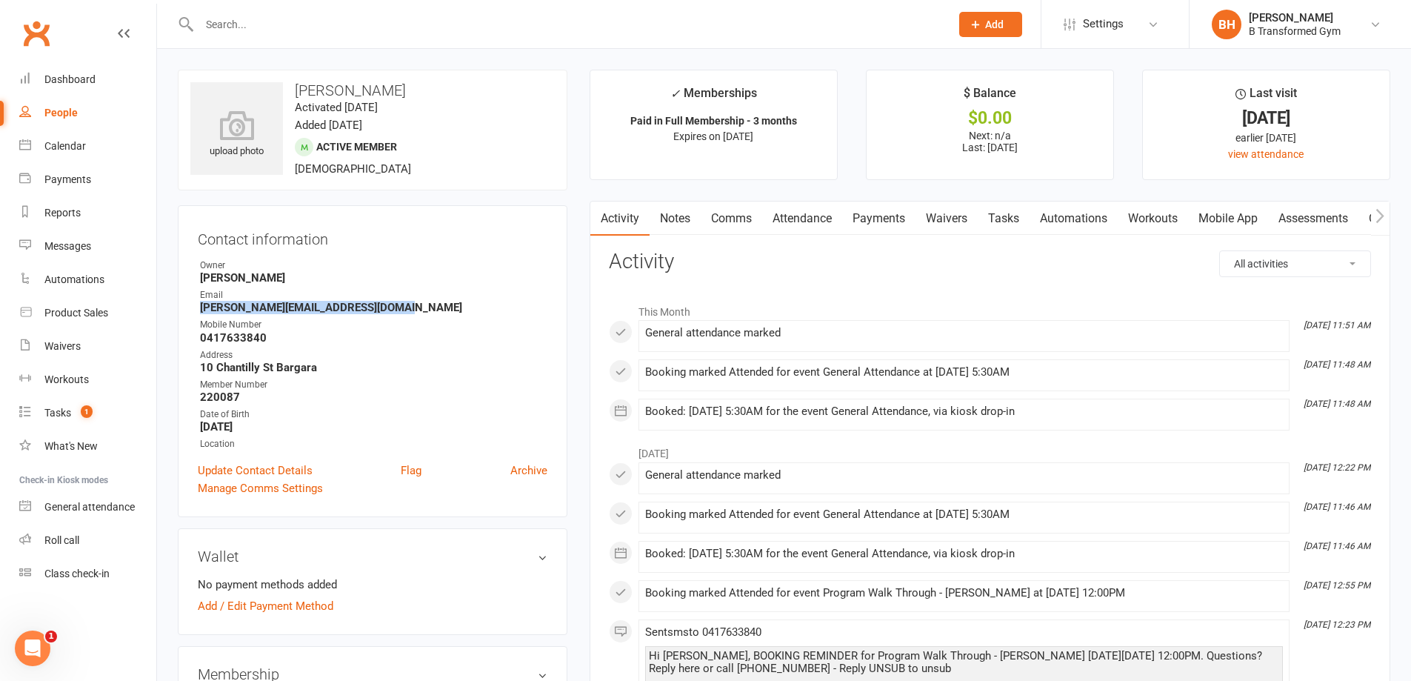
drag, startPoint x: 393, startPoint y: 306, endPoint x: 182, endPoint y: 310, distance: 210.4
click at [182, 310] on div "Contact information Owner [PERSON_NAME] Email [PERSON_NAME][EMAIL_ADDRESS][DOMA…" at bounding box center [373, 361] width 390 height 312
click at [402, 27] on input "text" at bounding box center [567, 24] width 745 height 21
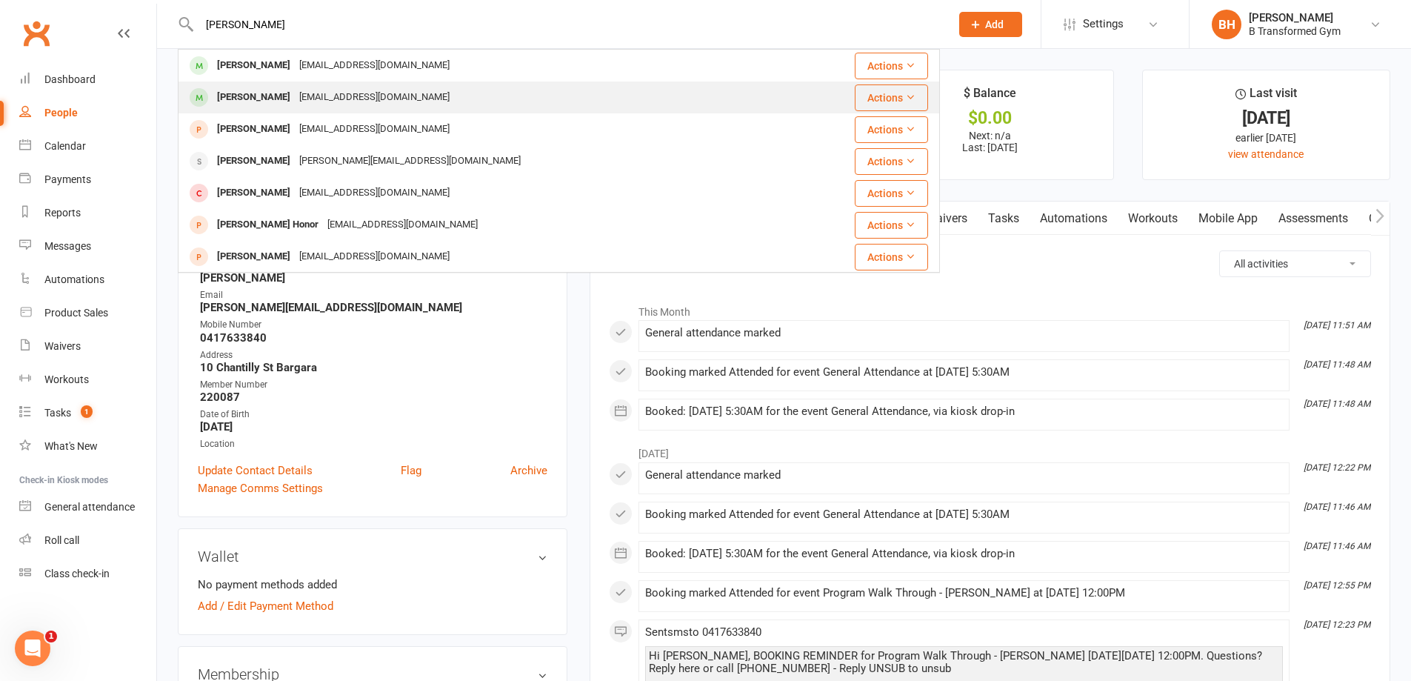
type input "[PERSON_NAME]"
click at [445, 101] on div "[PERSON_NAME] [EMAIL_ADDRESS][DOMAIN_NAME]" at bounding box center [484, 97] width 611 height 30
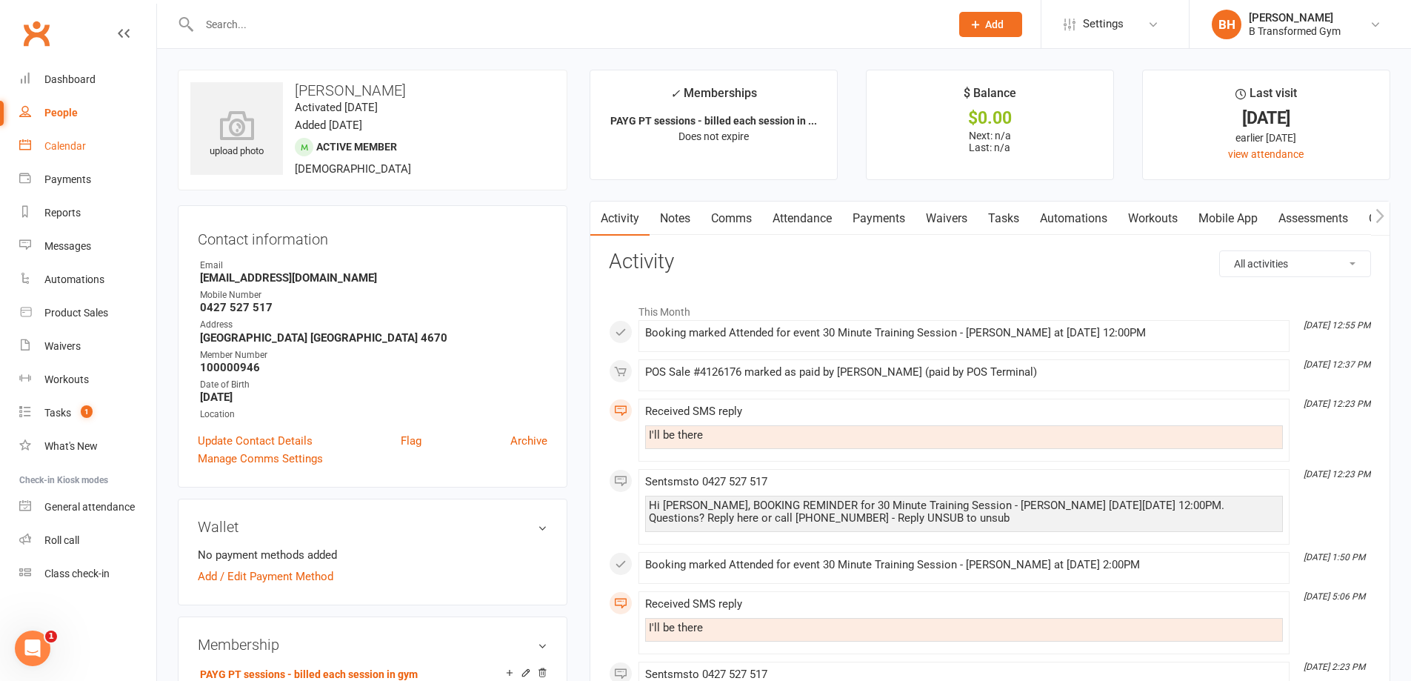
drag, startPoint x: 44, startPoint y: 150, endPoint x: 60, endPoint y: 150, distance: 16.3
click at [44, 150] on link "Calendar" at bounding box center [87, 146] width 137 height 33
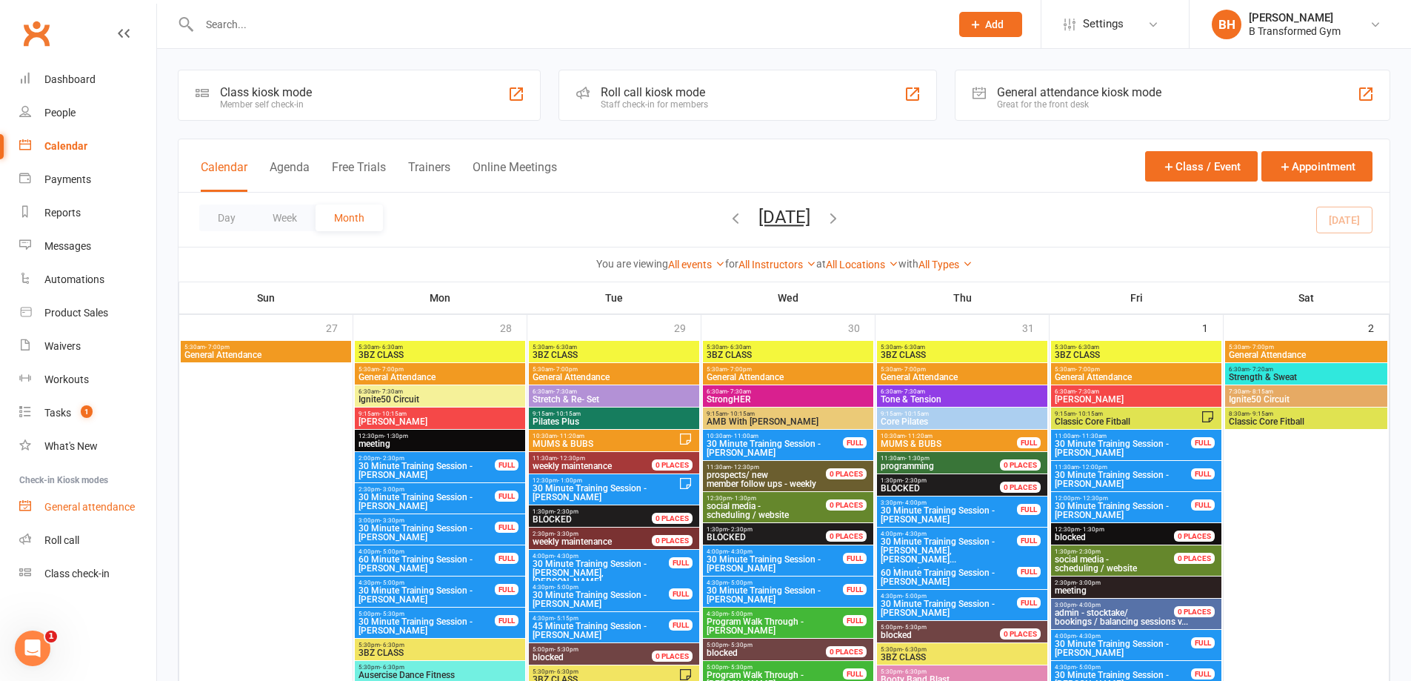
click at [103, 505] on div "General attendance" at bounding box center [89, 507] width 90 height 12
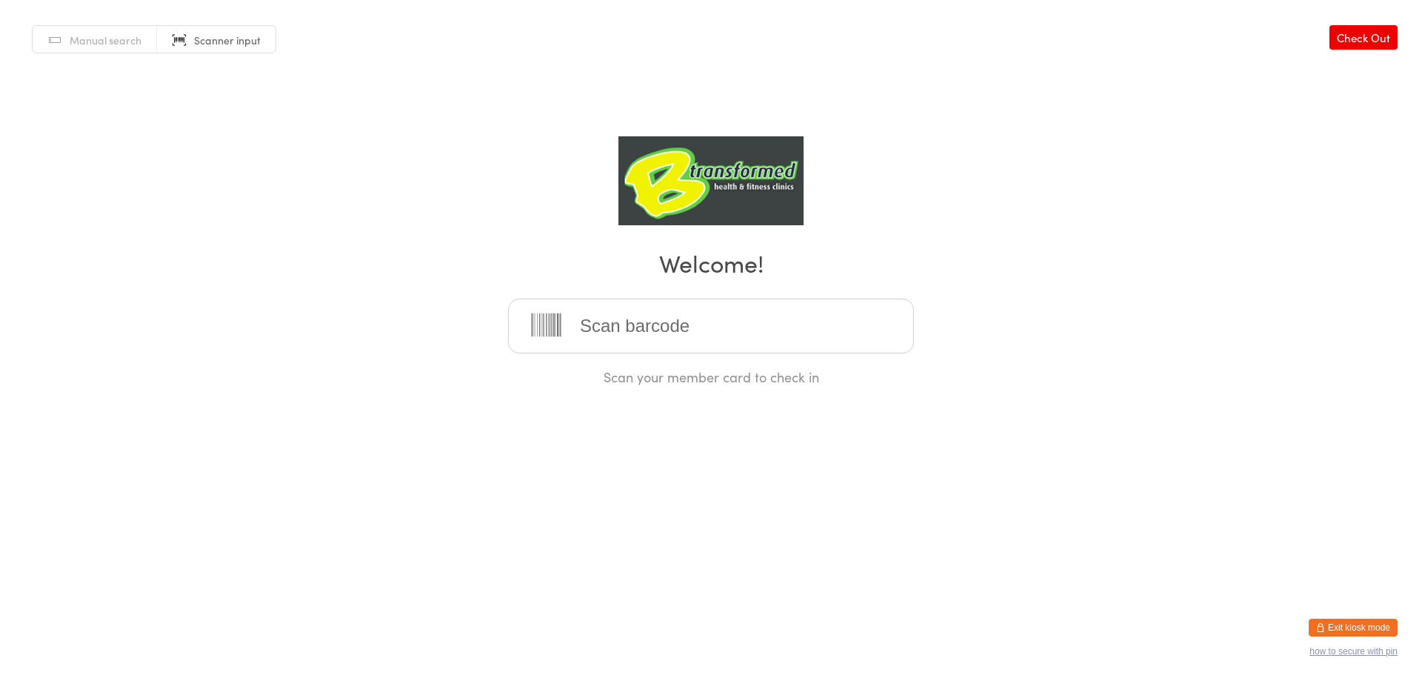
drag, startPoint x: 621, startPoint y: 329, endPoint x: 706, endPoint y: 336, distance: 85.4
click at [621, 329] on input "search" at bounding box center [711, 326] width 406 height 55
